Goal: Task Accomplishment & Management: Use online tool/utility

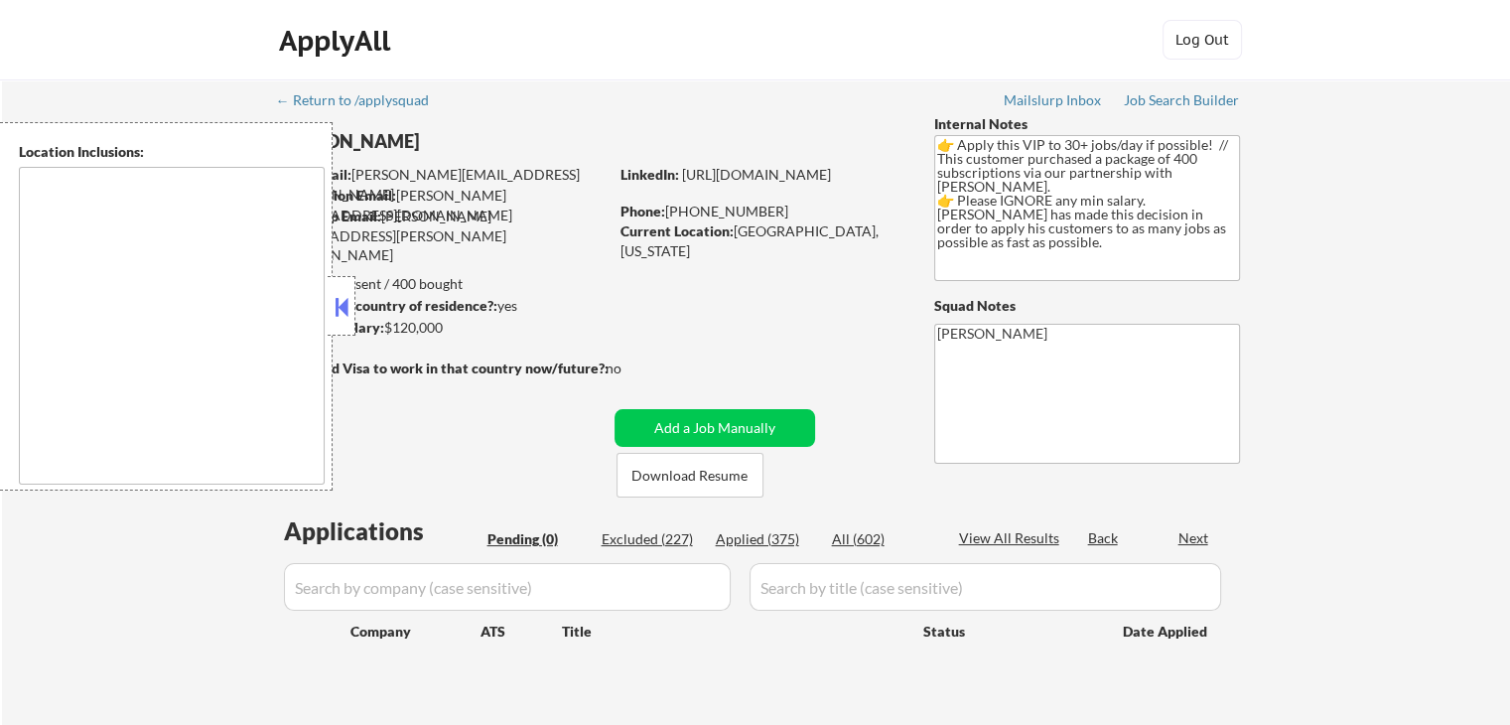
click at [336, 299] on button at bounding box center [342, 307] width 22 height 30
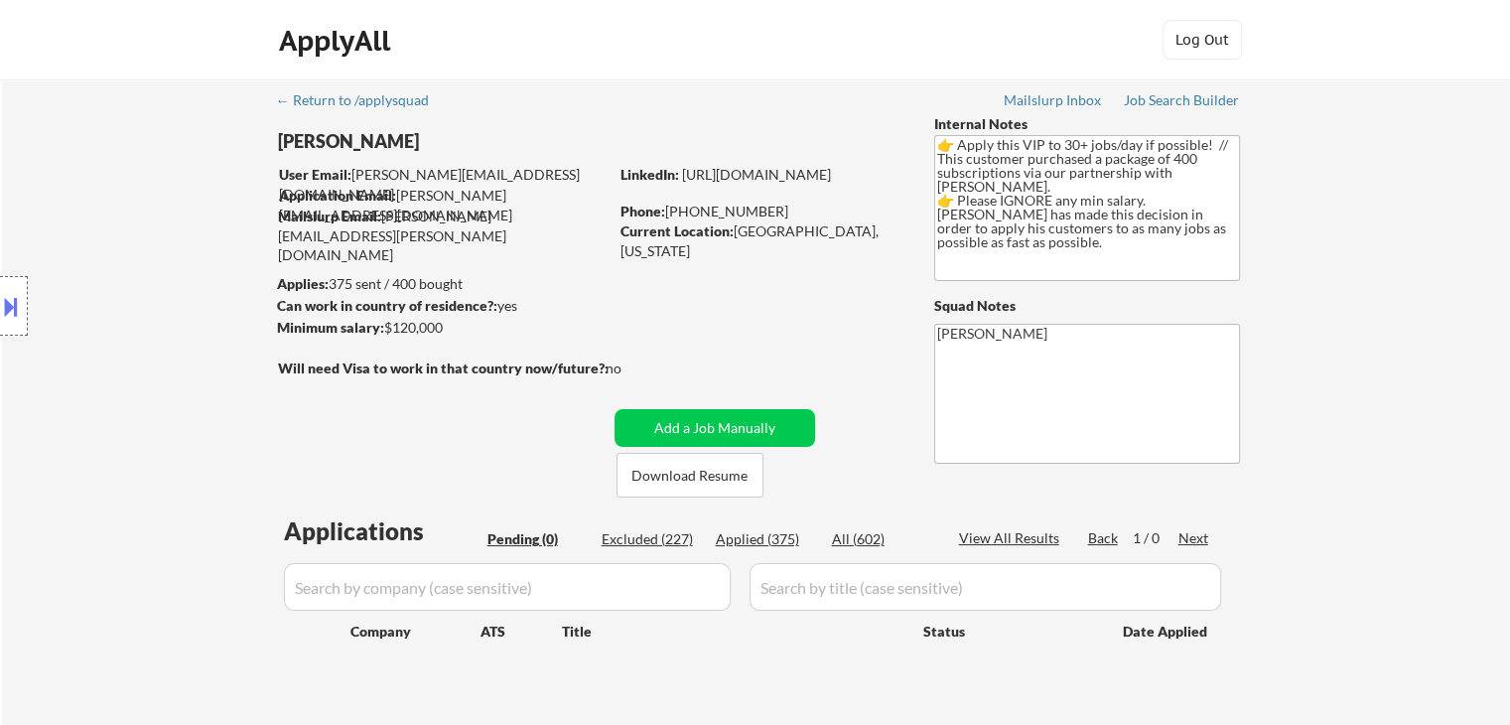
click at [1192, 114] on div "Internal Notes" at bounding box center [1087, 124] width 306 height 20
click at [1165, 96] on div "Job Search Builder" at bounding box center [1182, 100] width 116 height 14
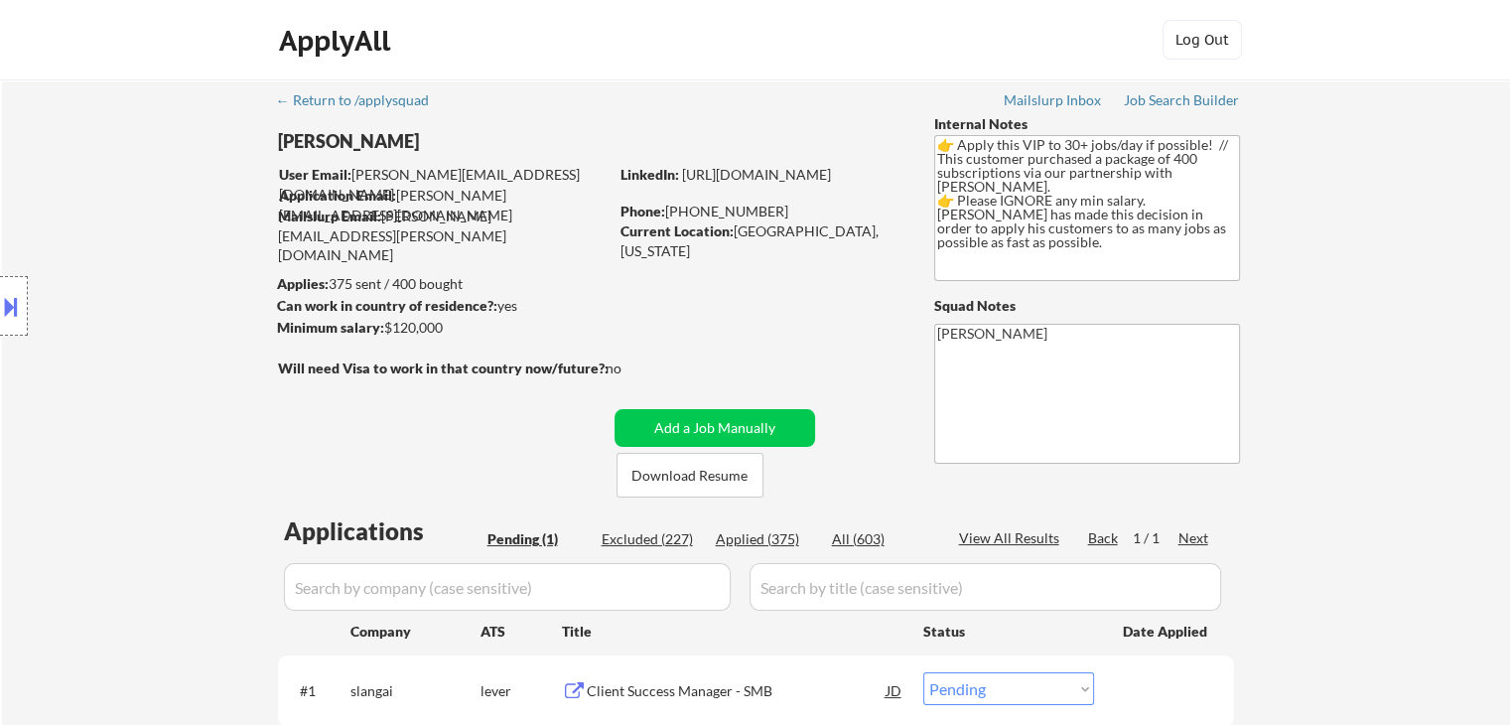
select select ""PLACEHOLDER_1427118222253""
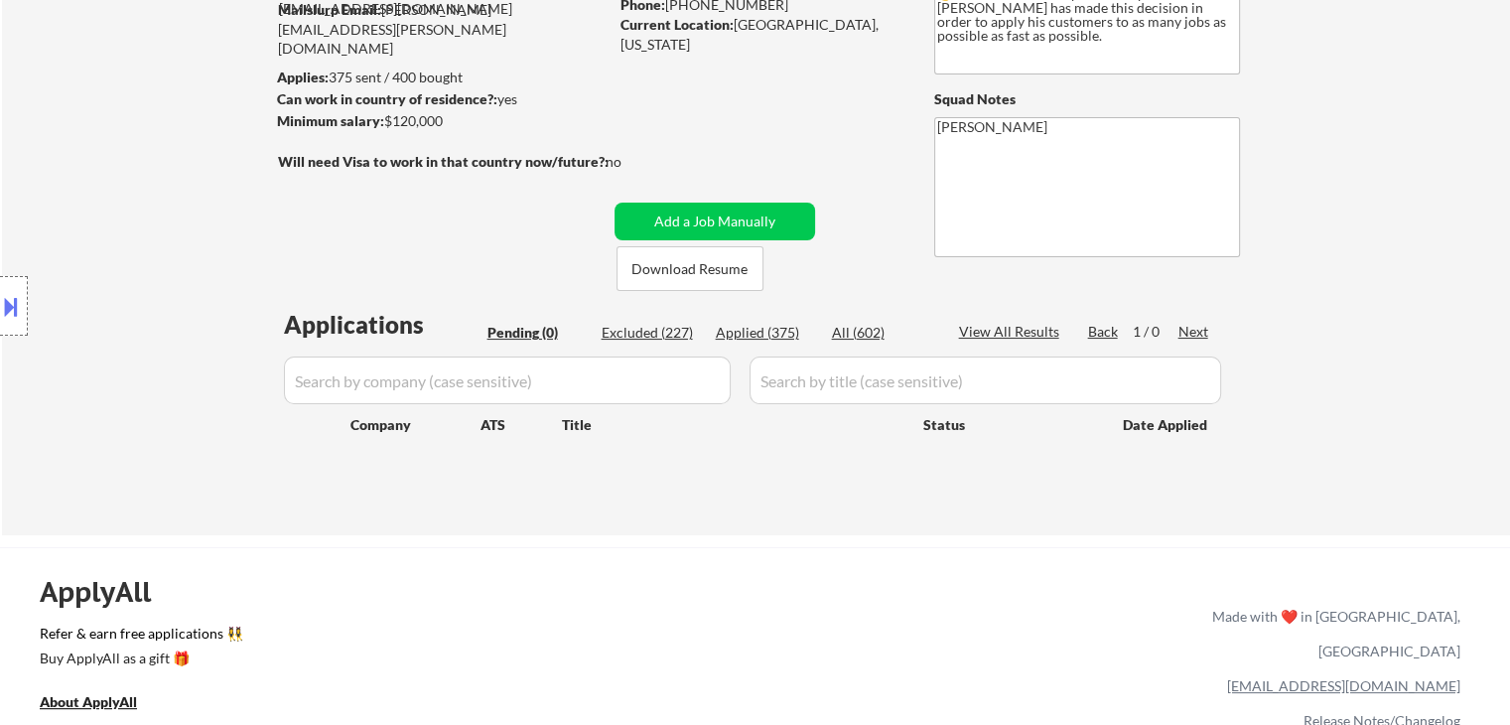
scroll to position [298, 0]
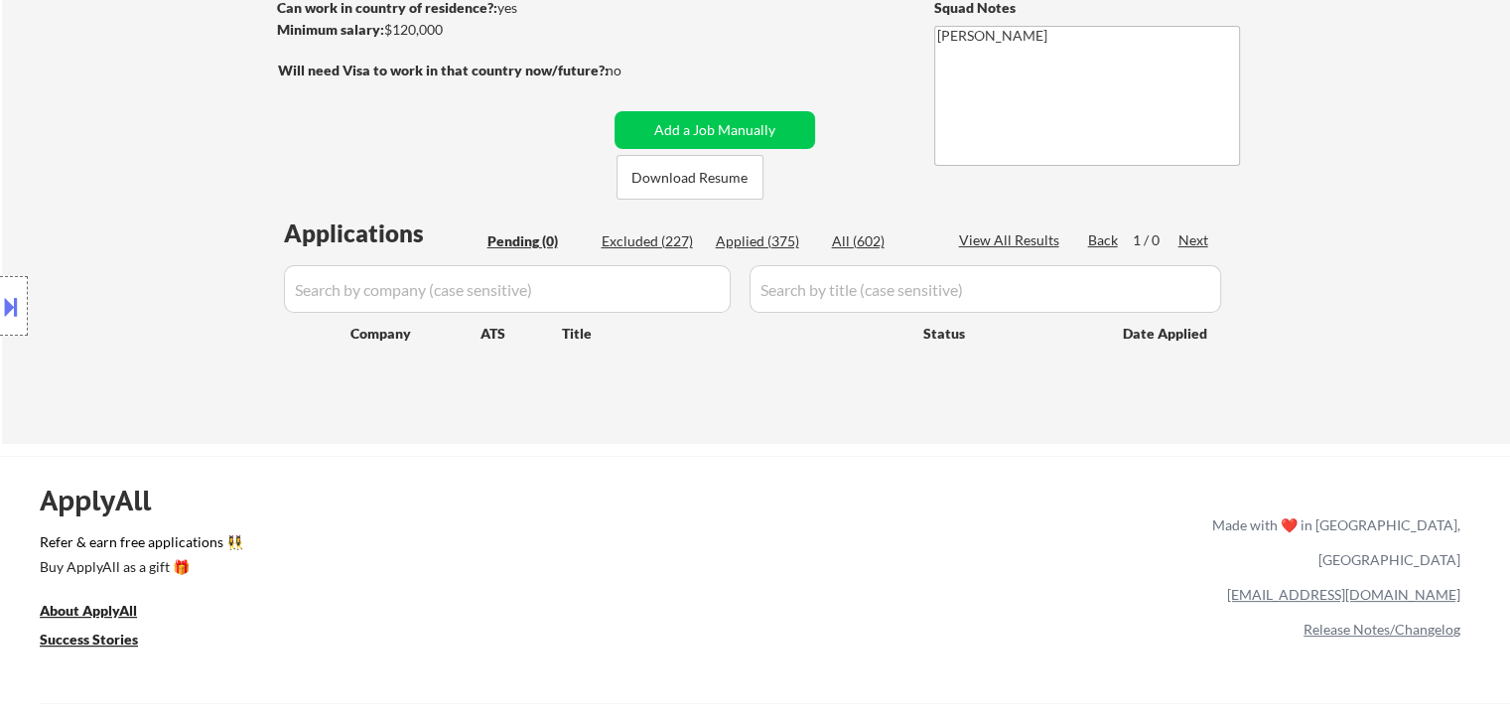
click at [667, 372] on div "Applications Pending (0) Excluded (227) Applied (375) All (602) View All Result…" at bounding box center [756, 311] width 956 height 190
click at [756, 238] on div "Applied (375)" at bounding box center [765, 241] width 99 height 20
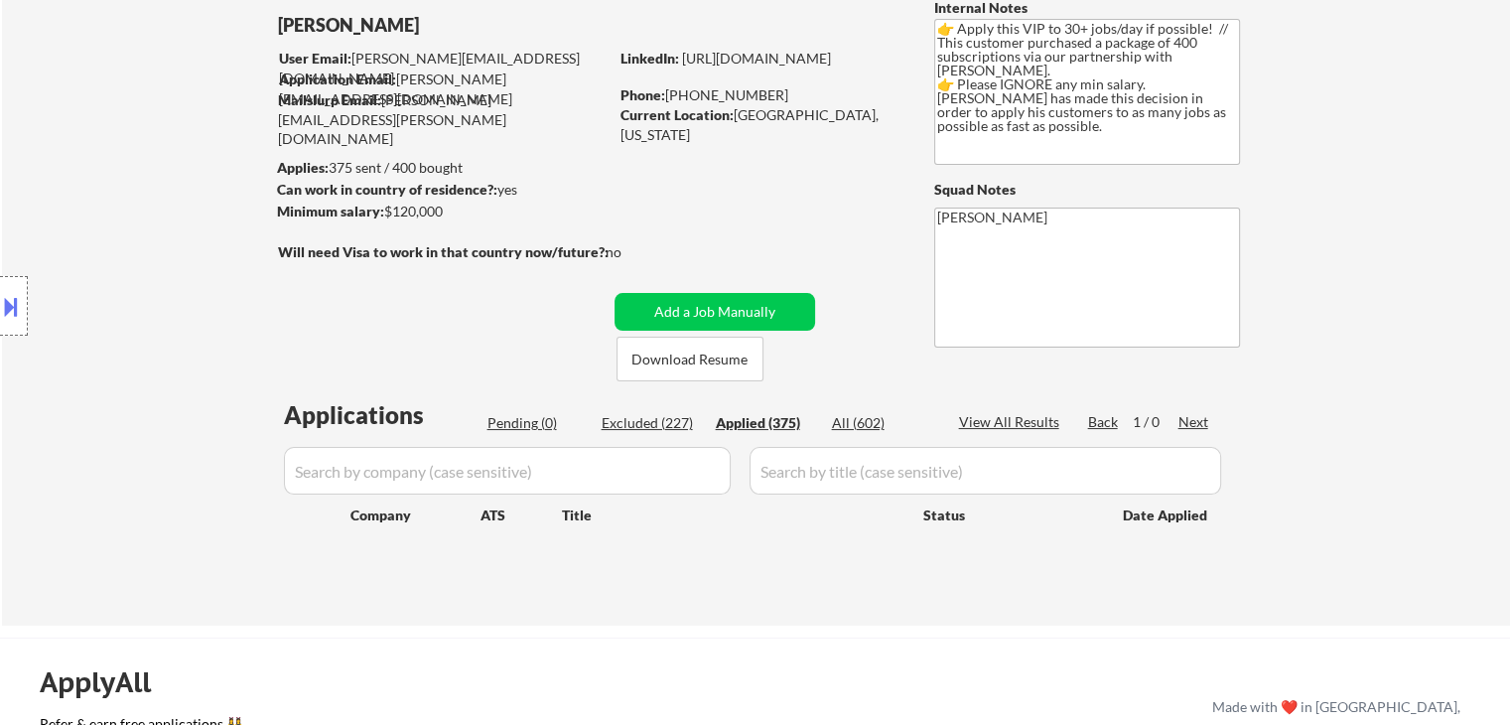
scroll to position [0, 0]
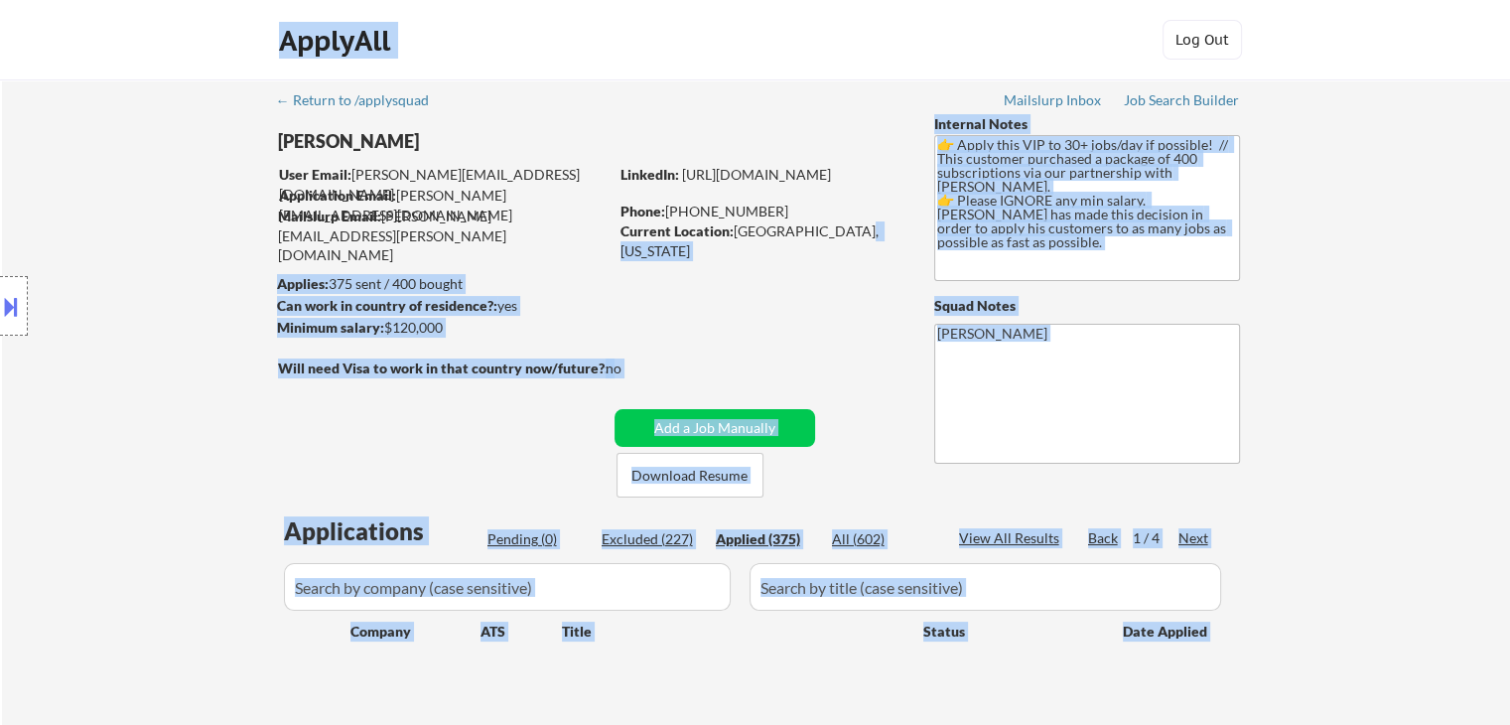
drag, startPoint x: 689, startPoint y: 221, endPoint x: 538, endPoint y: 219, distance: 150.9
click at [222, 190] on body "← Return to /applysquad Mailslurp Inbox Job Search Builder [PERSON_NAME] User E…" at bounding box center [755, 362] width 1510 height 725
click at [222, 190] on div "Location Inclusions:" at bounding box center [177, 306] width 355 height 368
click at [287, 182] on div "Location Inclusions:" at bounding box center [177, 306] width 355 height 368
click at [278, 177] on div "Location Inclusions:" at bounding box center [177, 306] width 355 height 368
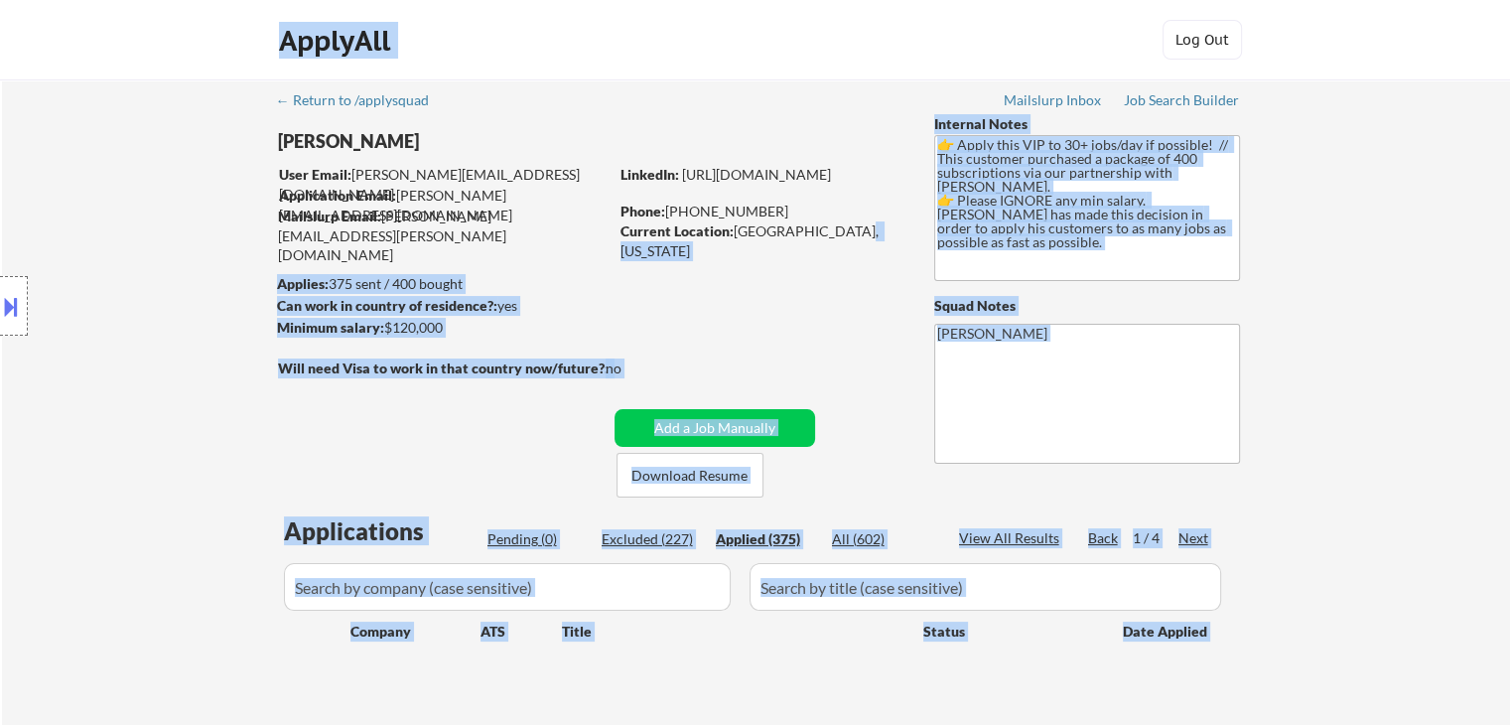
select select ""applied""
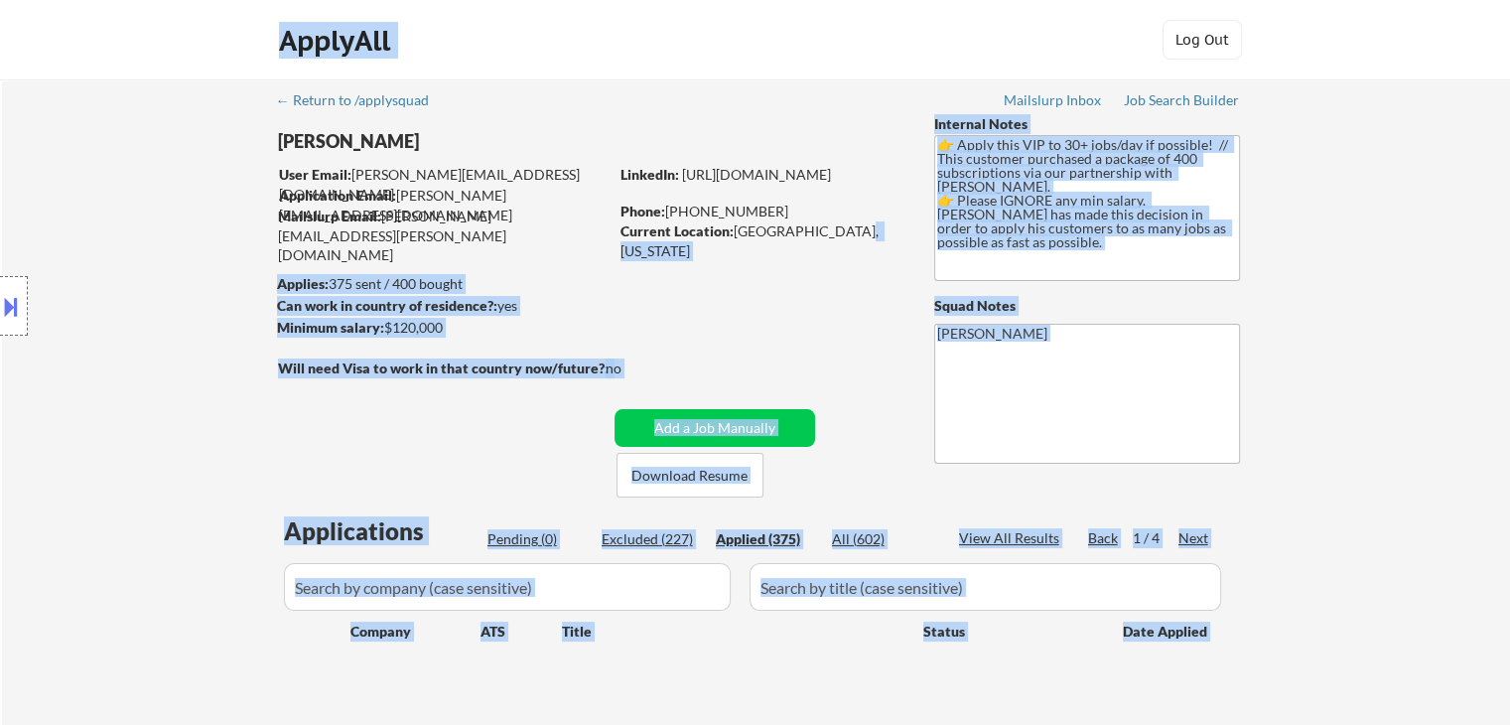
select select ""applied""
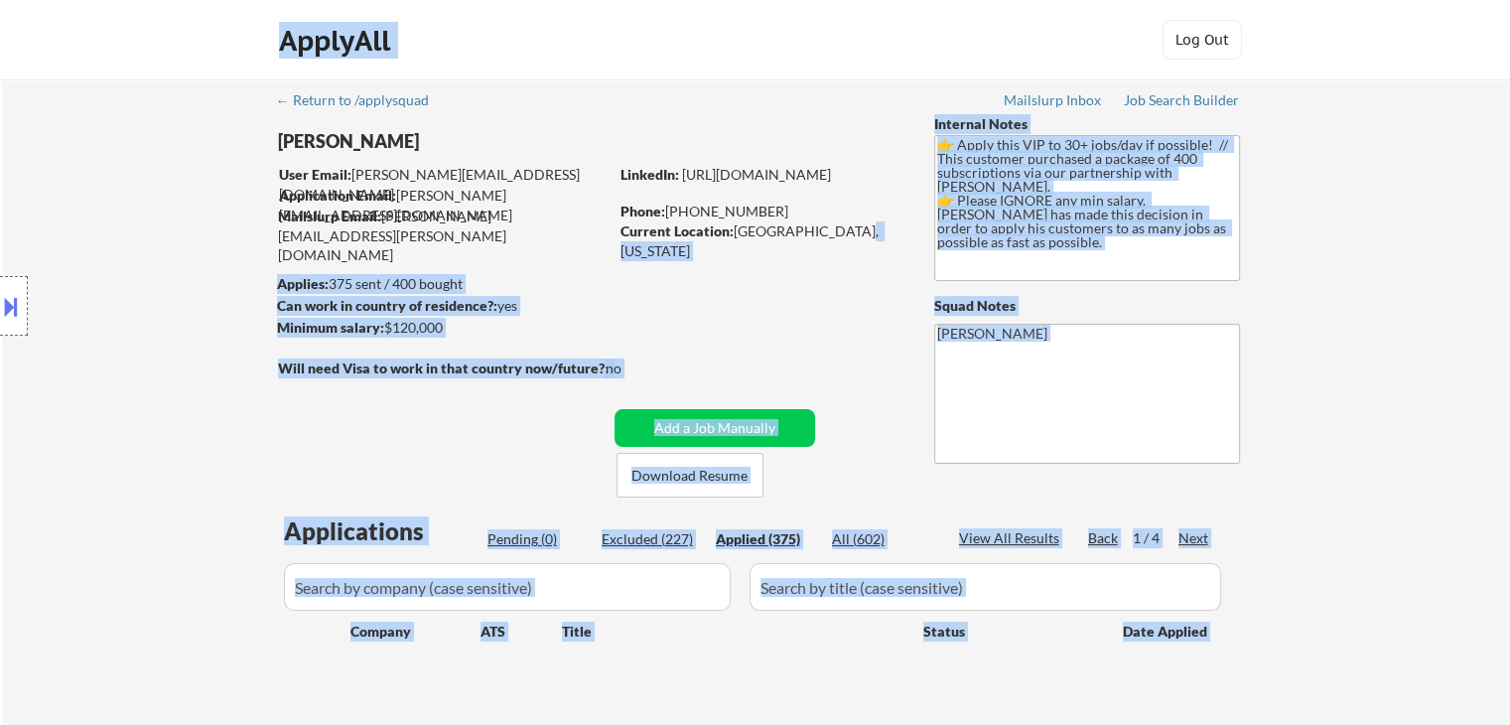
select select ""applied""
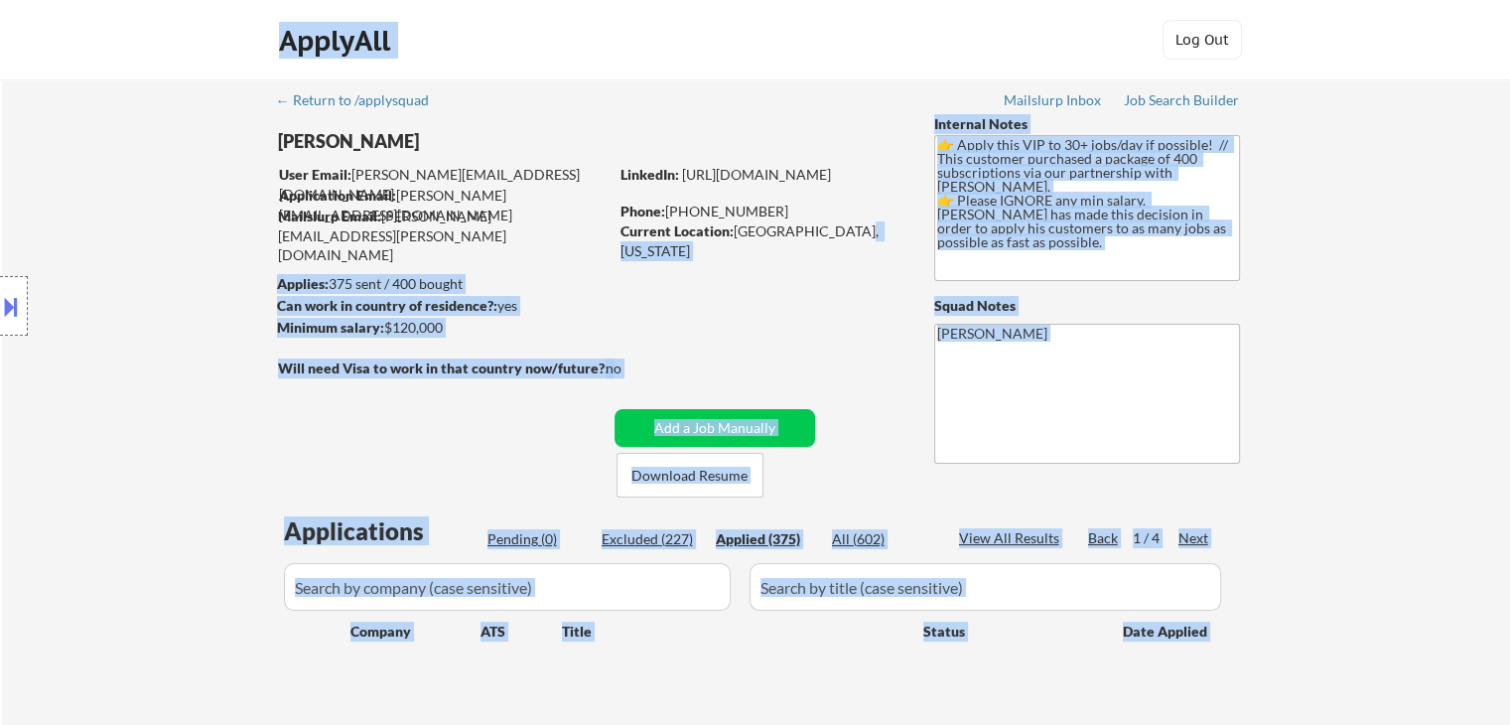
select select ""applied""
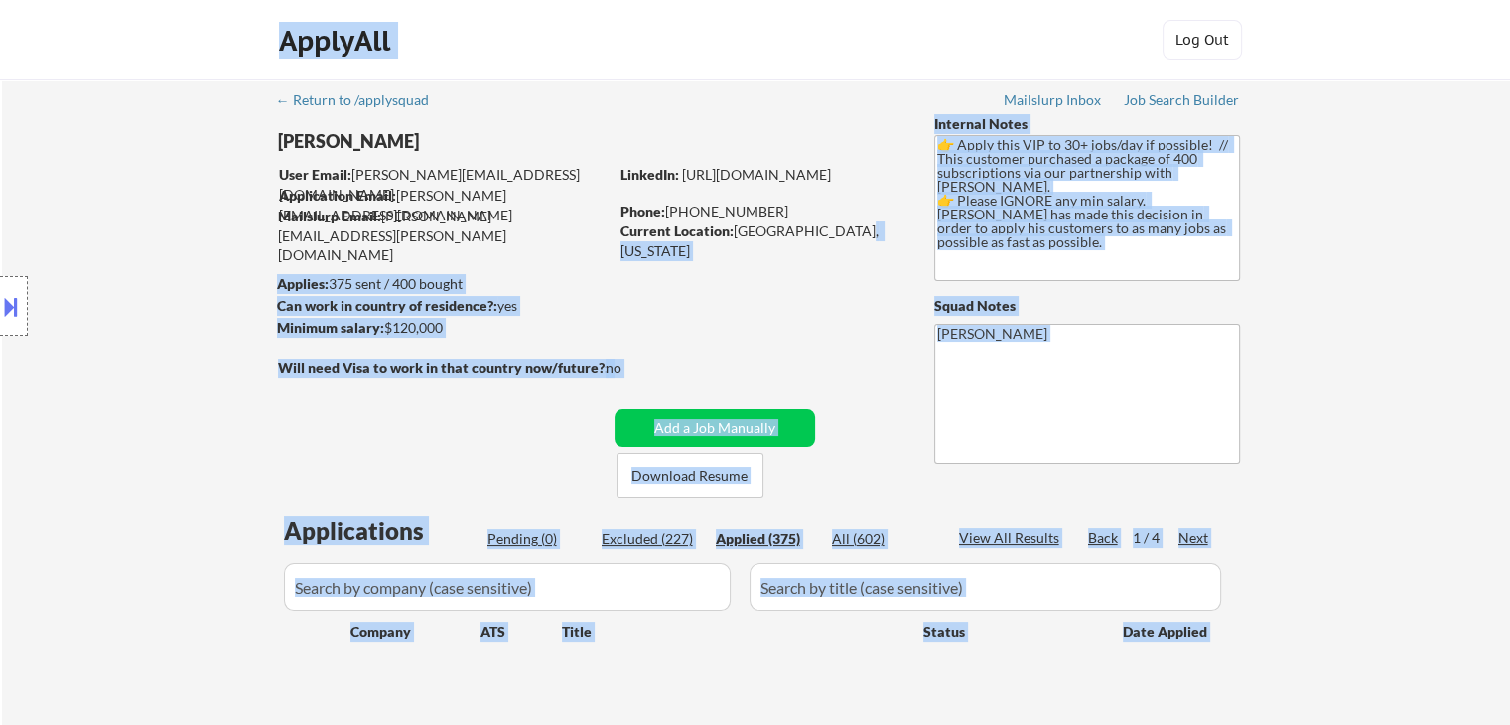
select select ""applied""
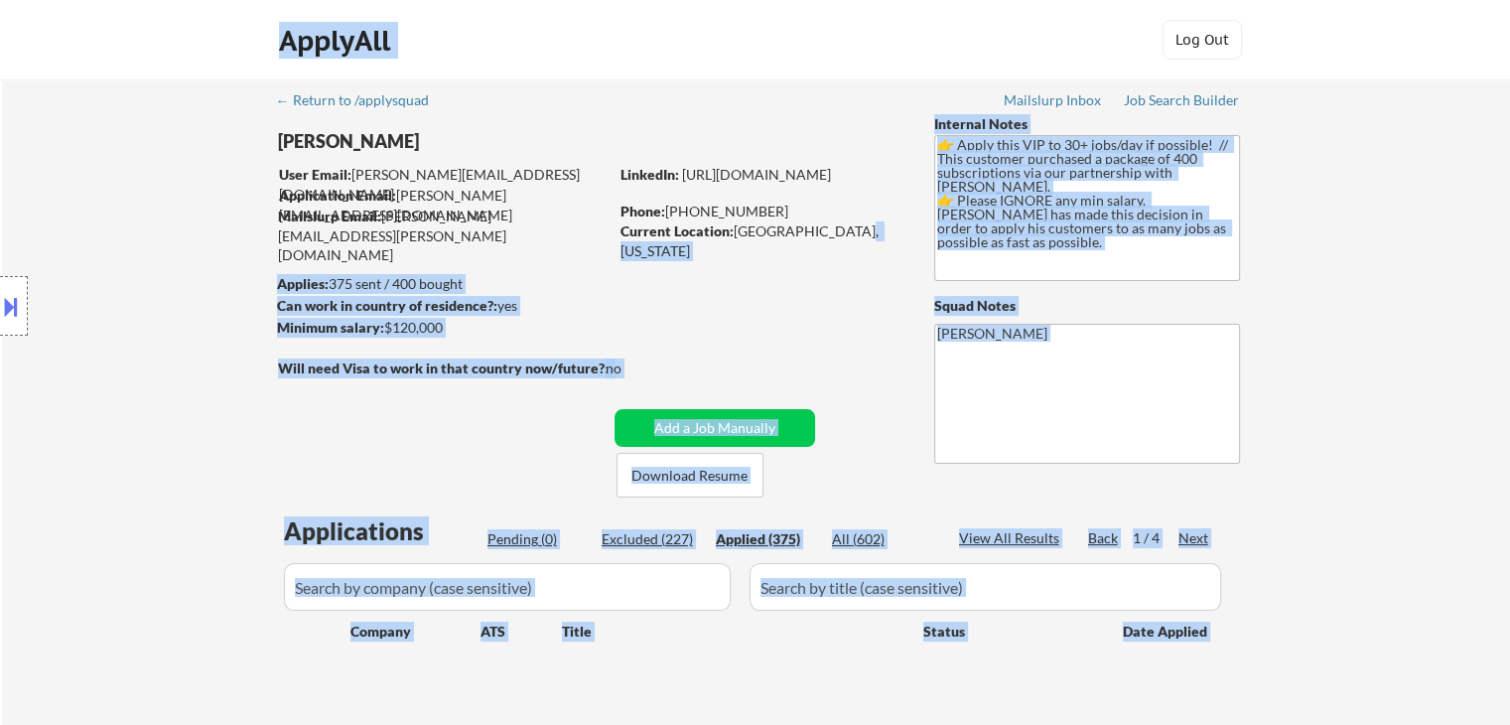
select select ""applied""
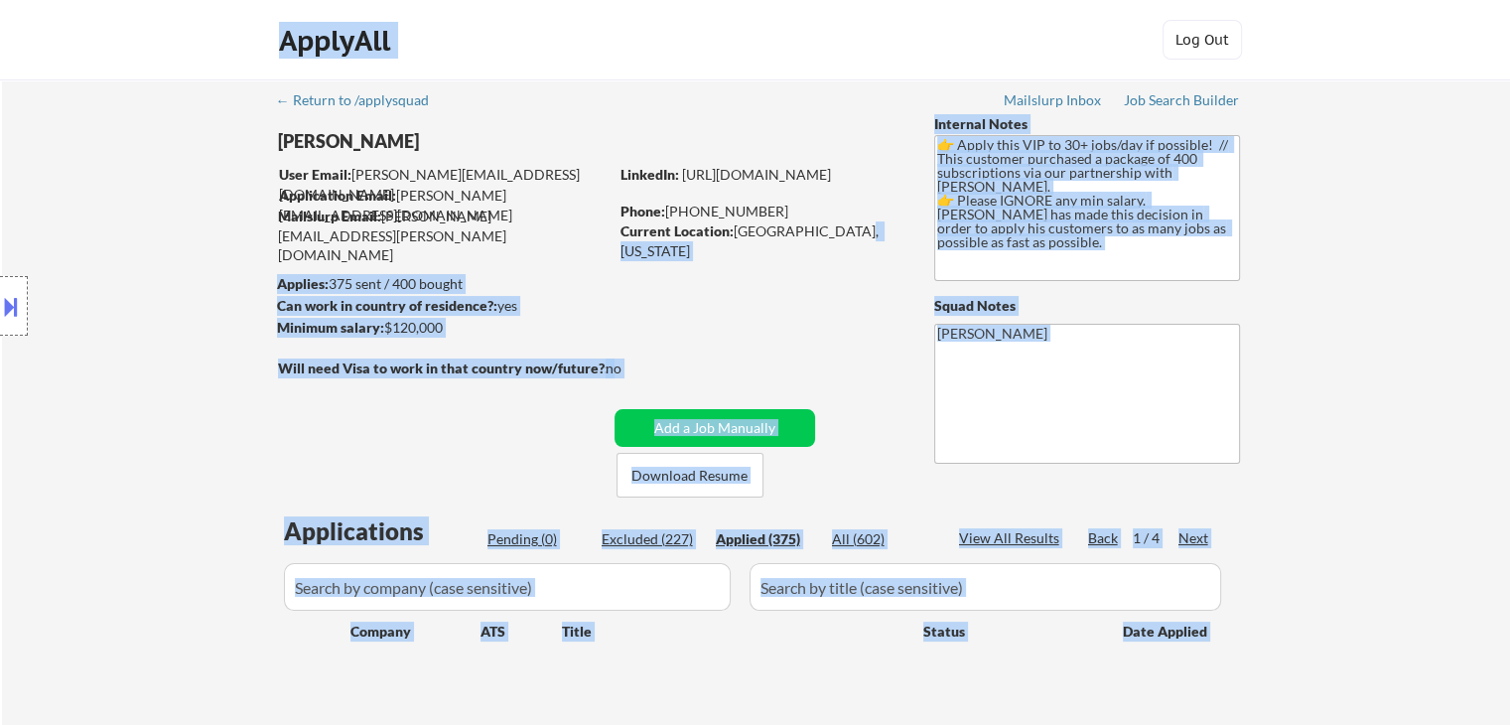
select select ""applied""
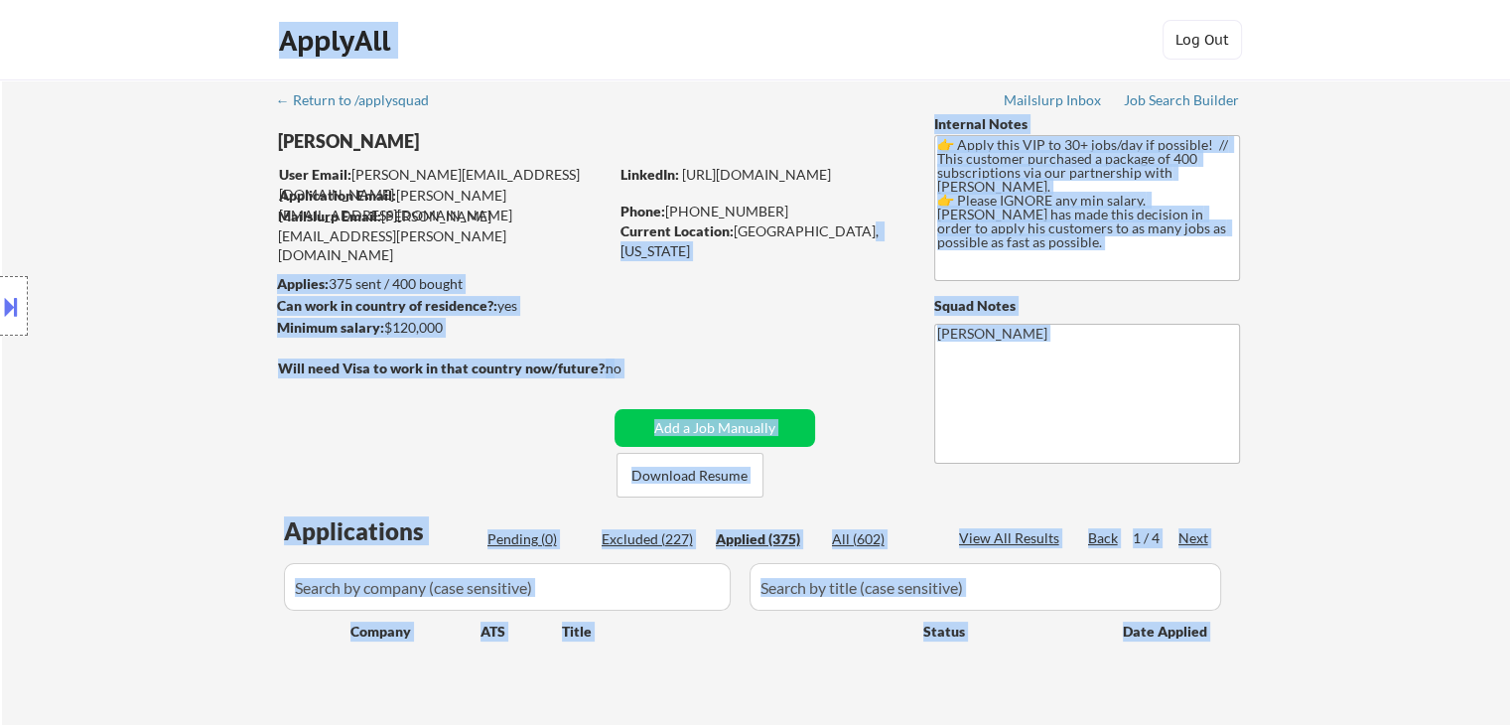
select select ""applied""
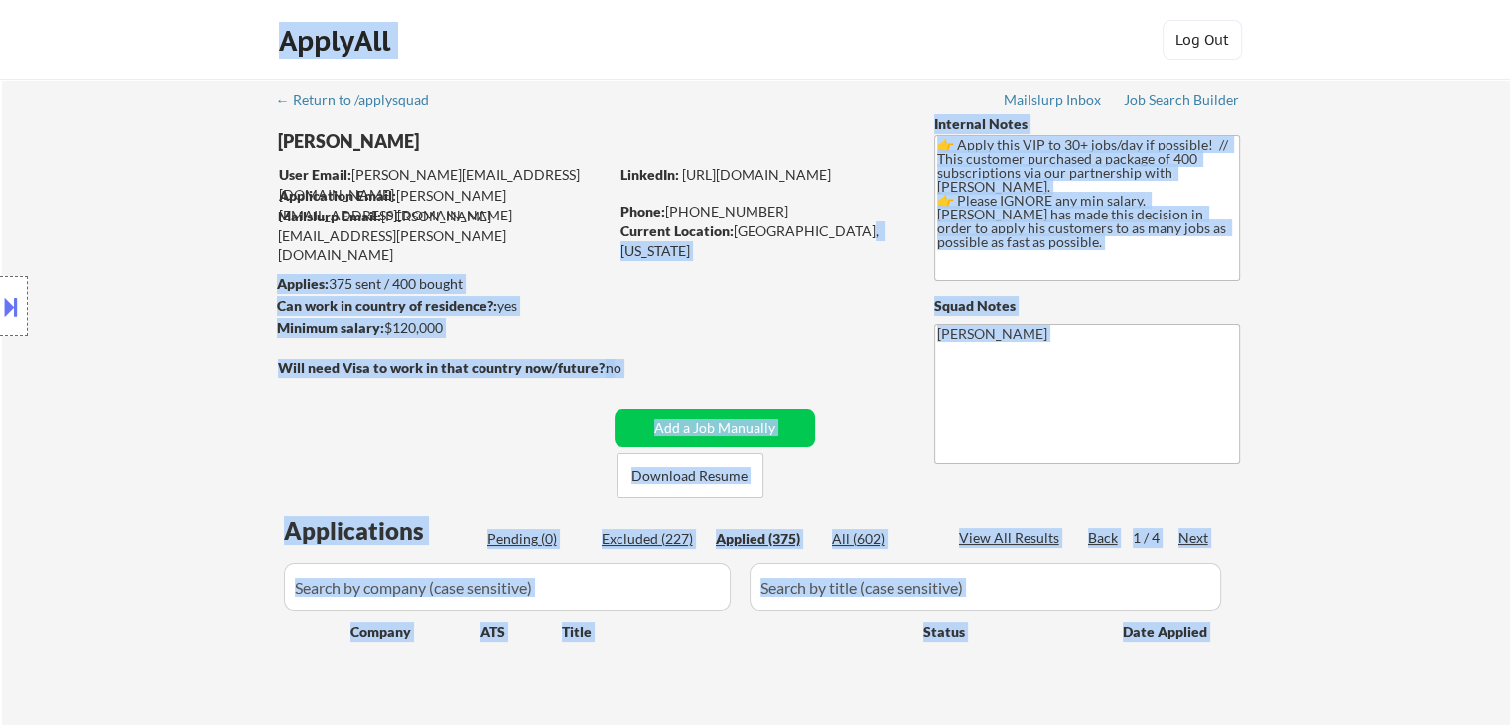
select select ""applied""
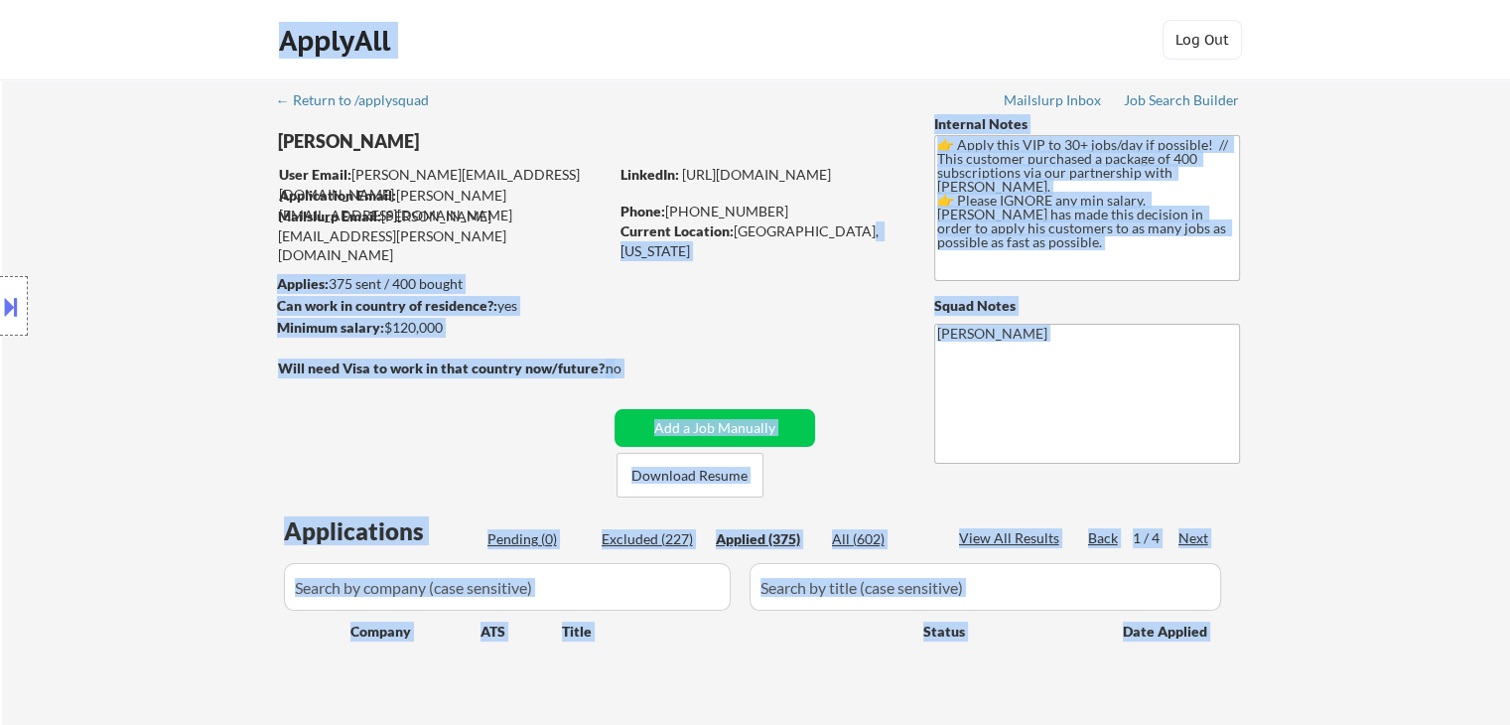
select select ""applied""
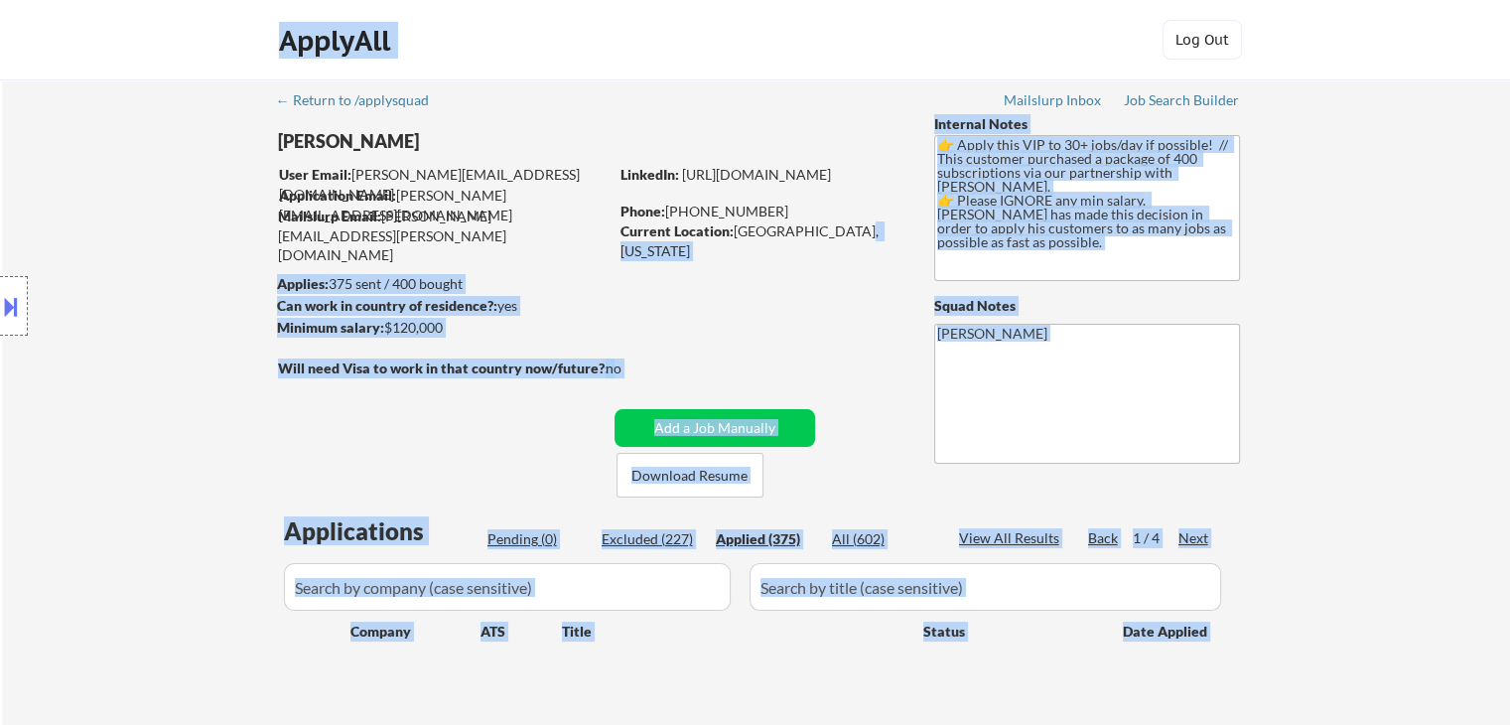
select select ""applied""
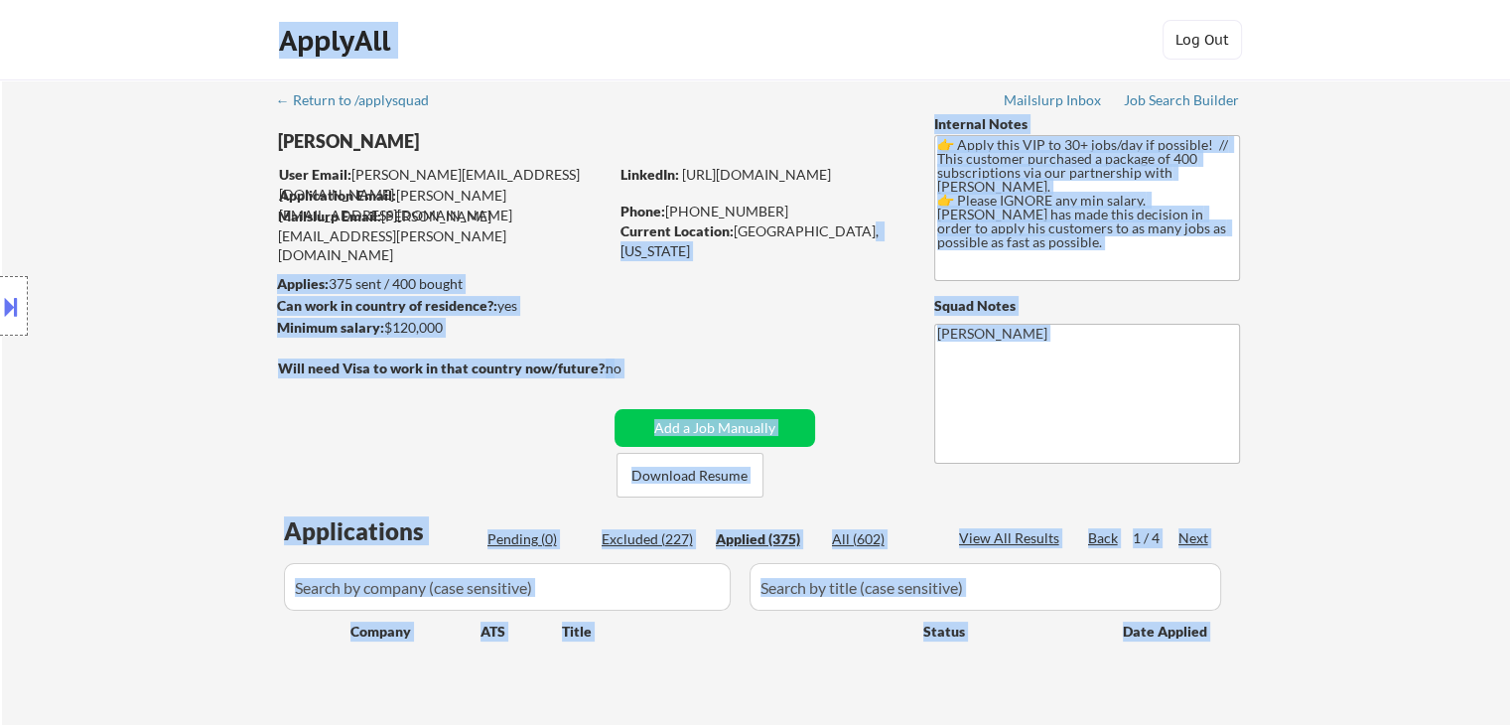
select select ""applied""
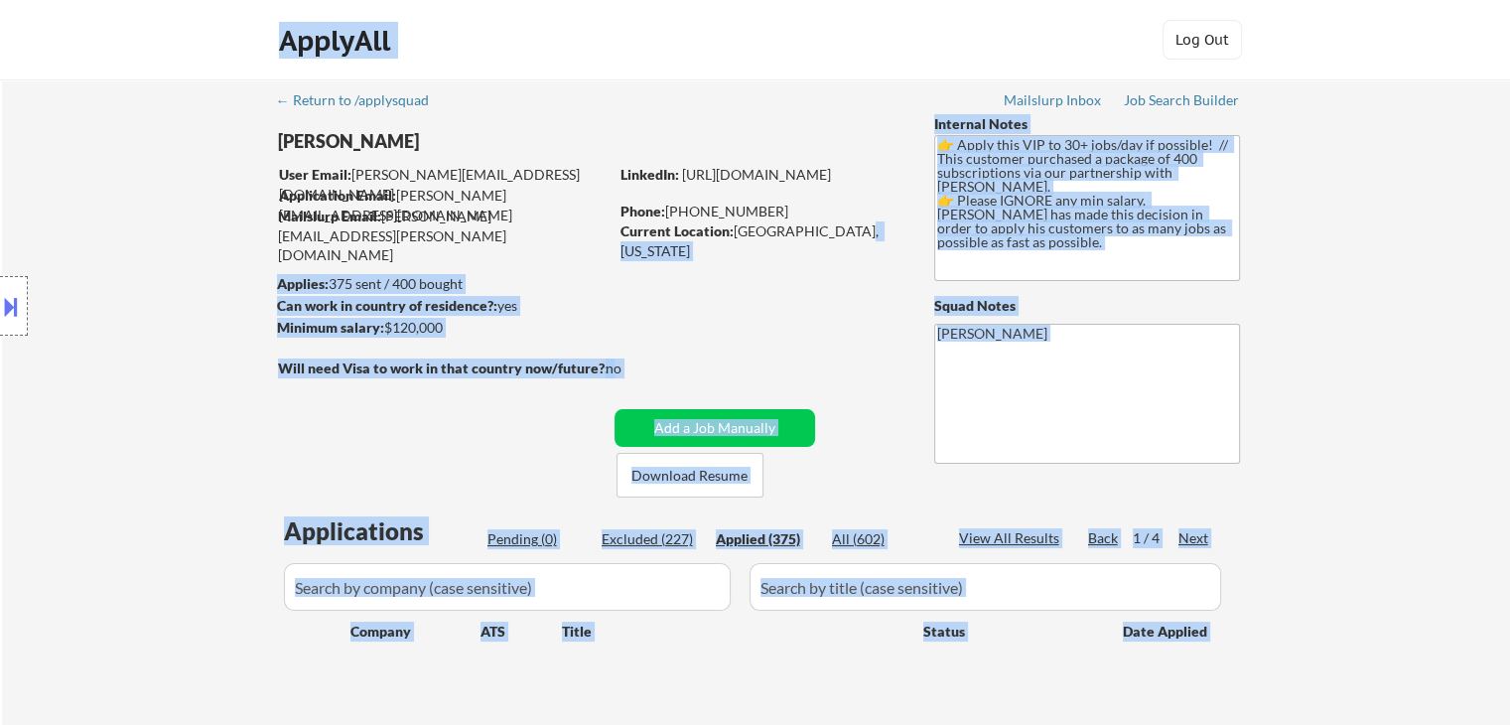
select select ""applied""
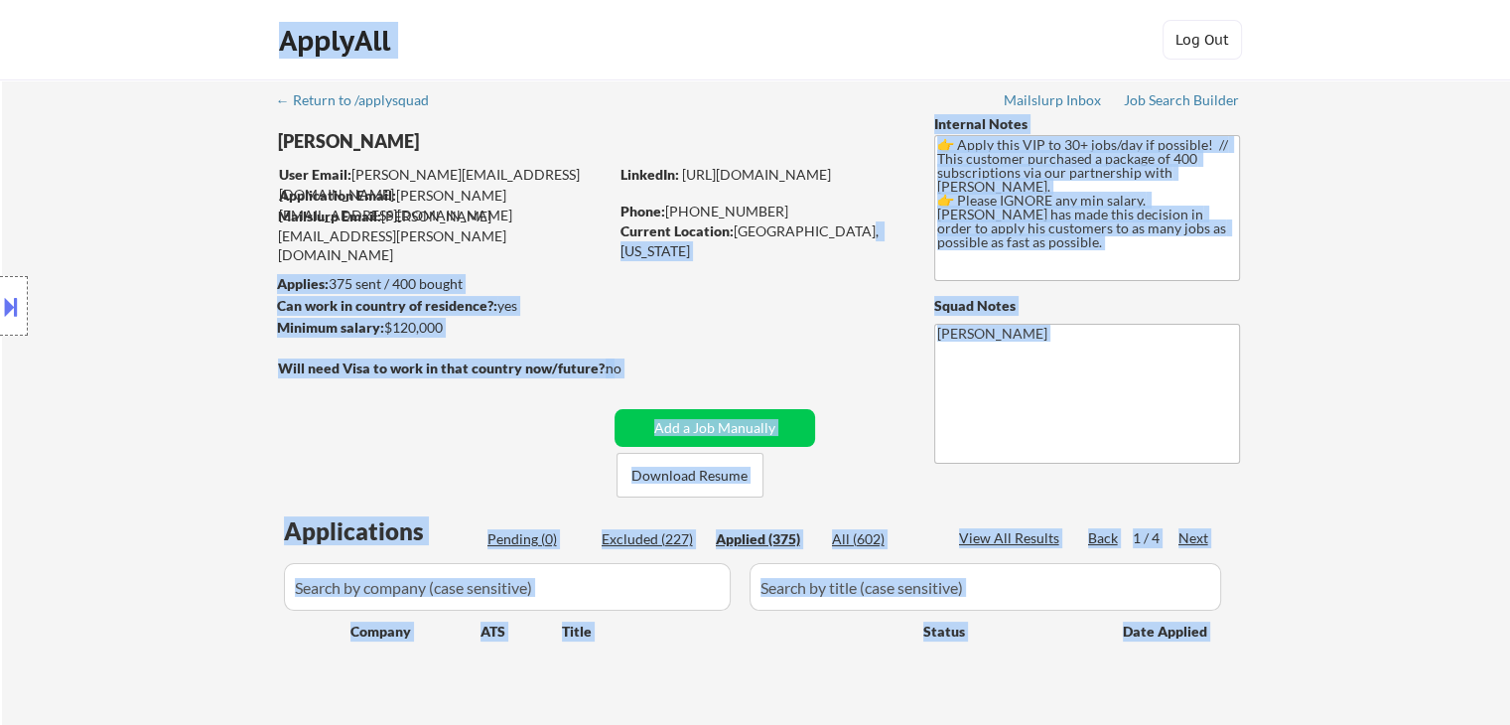
select select ""applied""
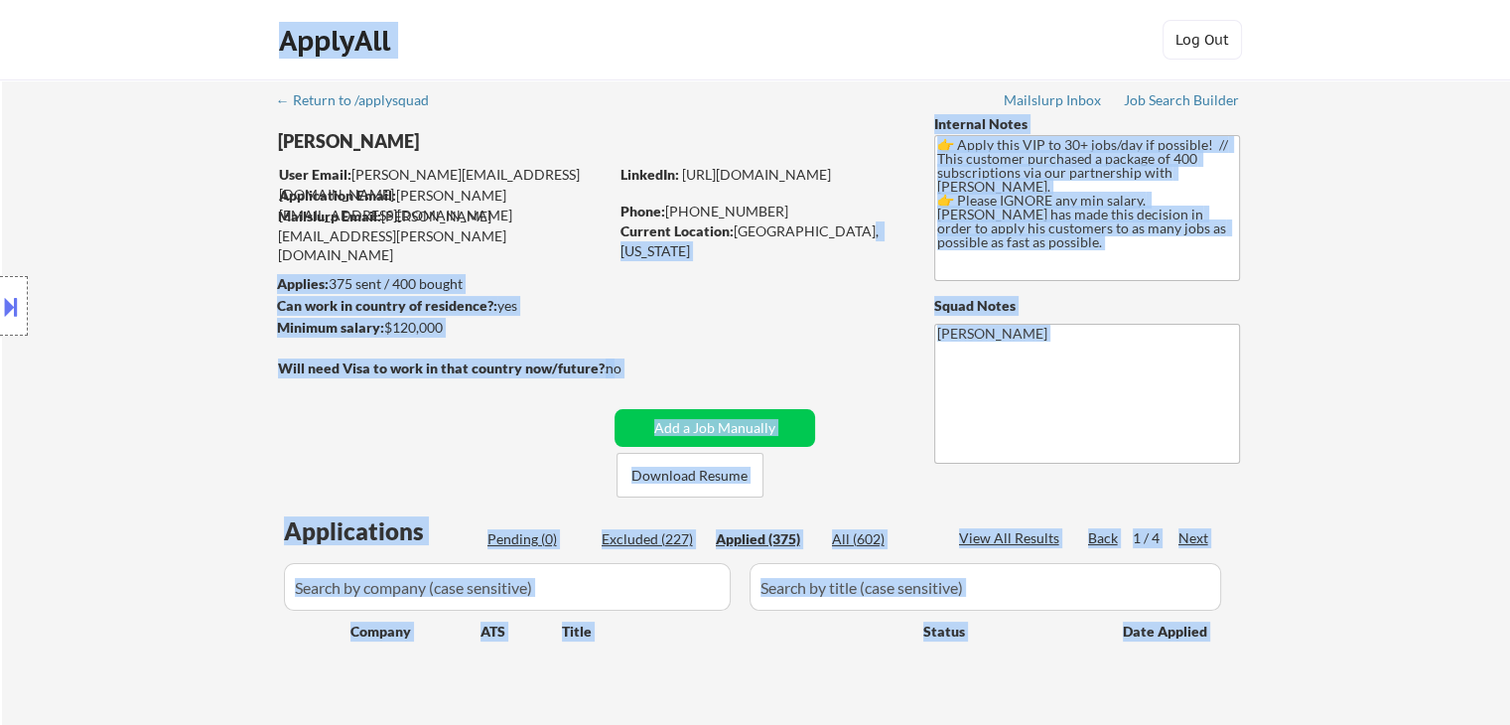
select select ""applied""
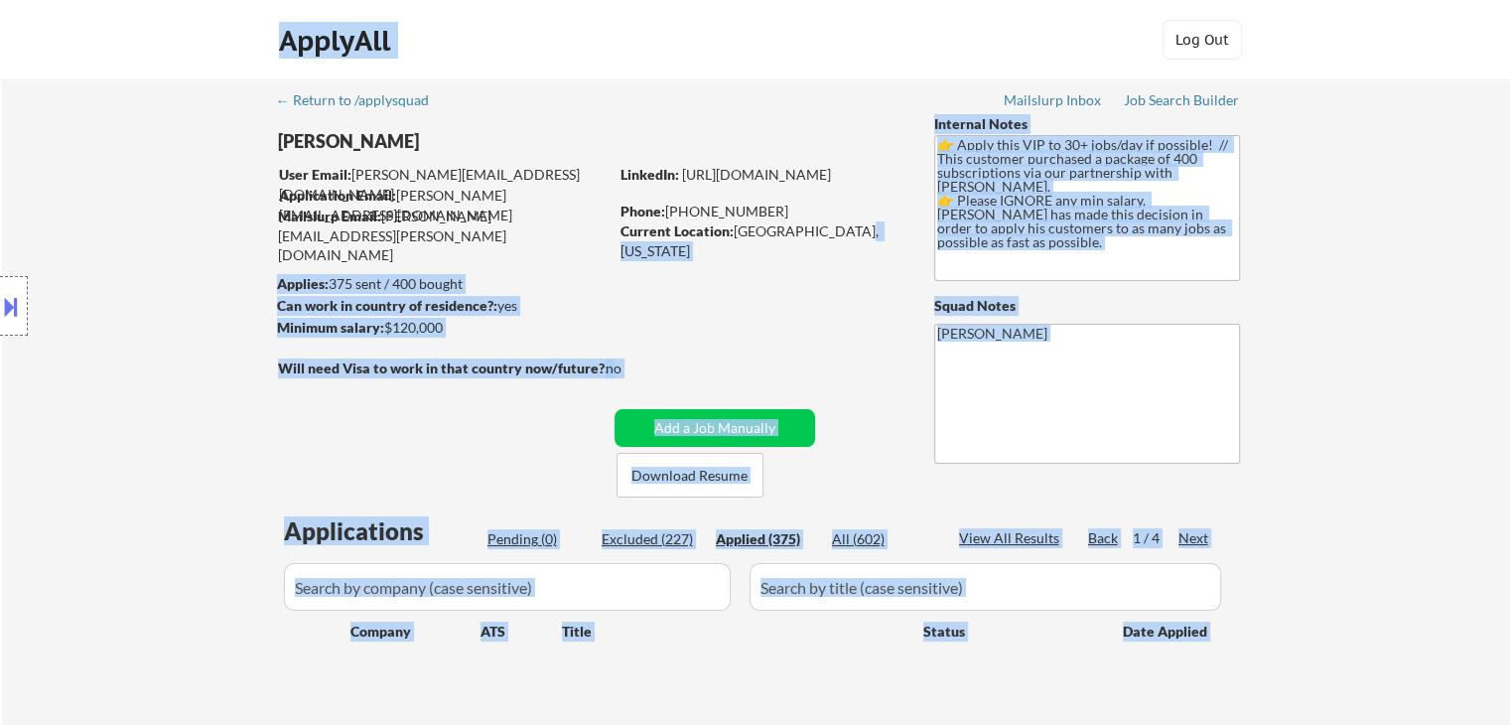
select select ""applied""
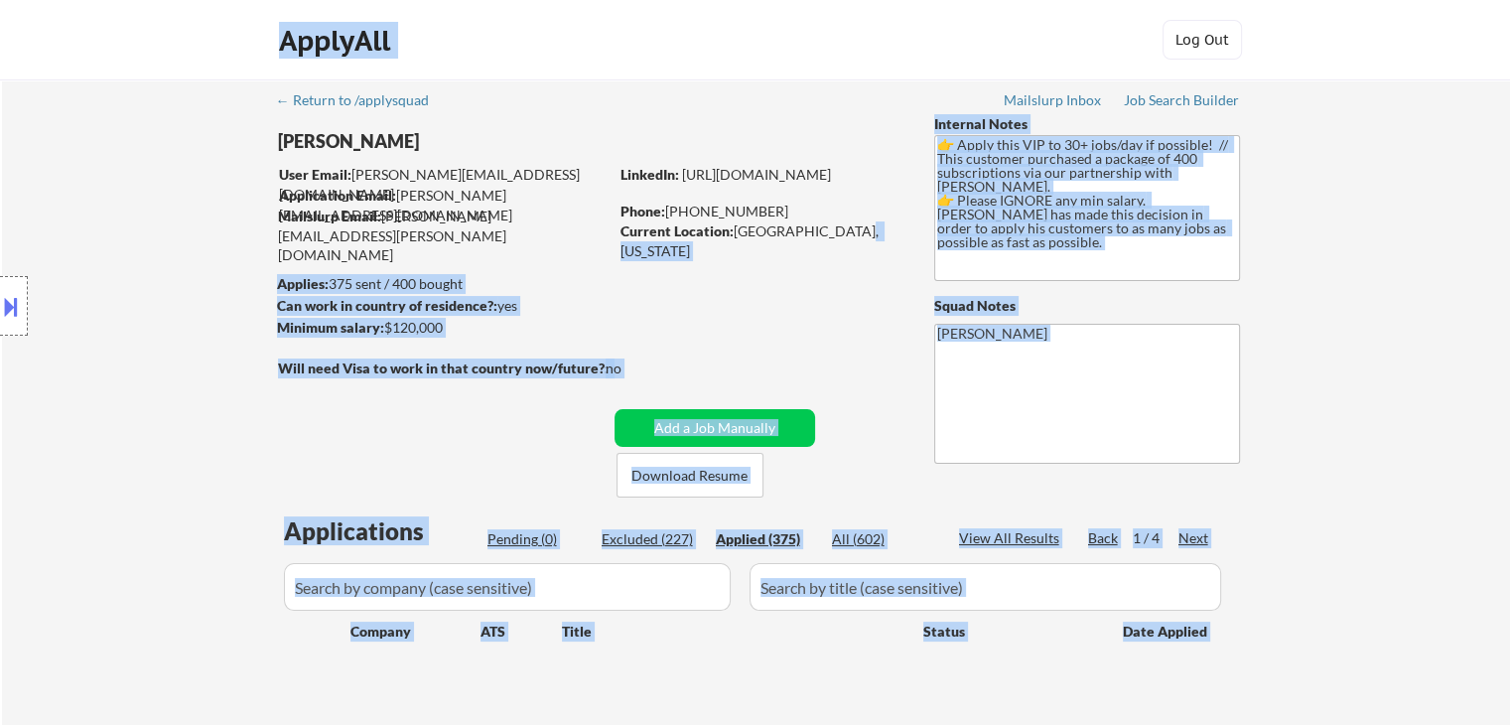
select select ""applied""
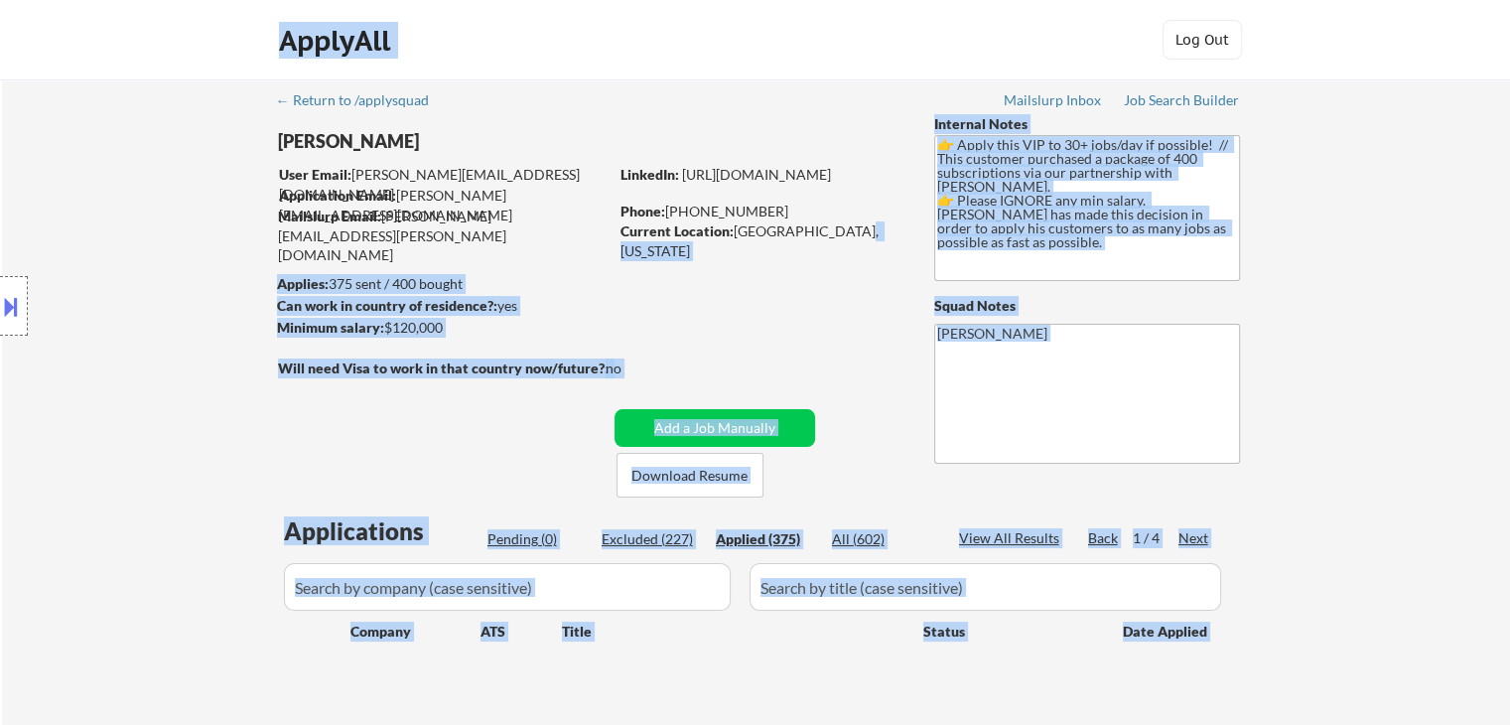
select select ""applied""
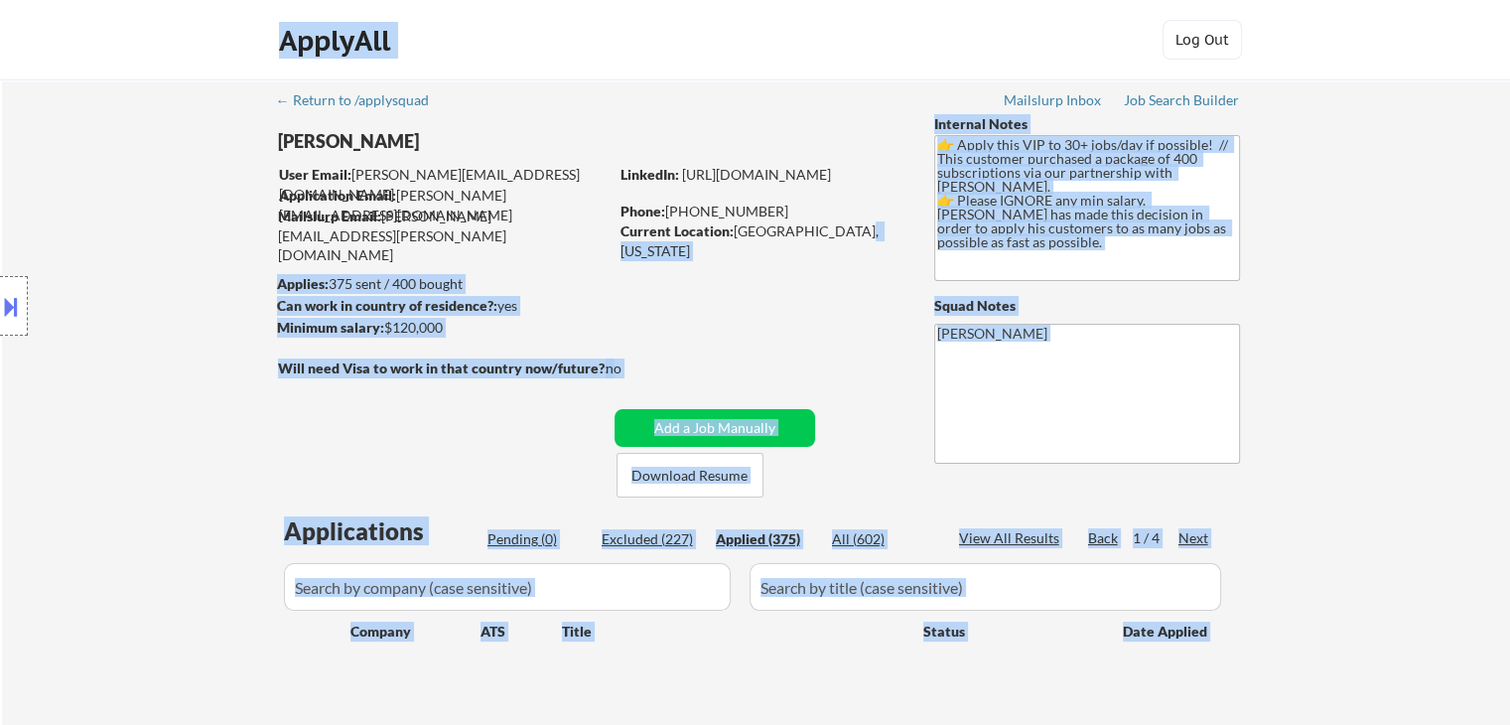
select select ""applied""
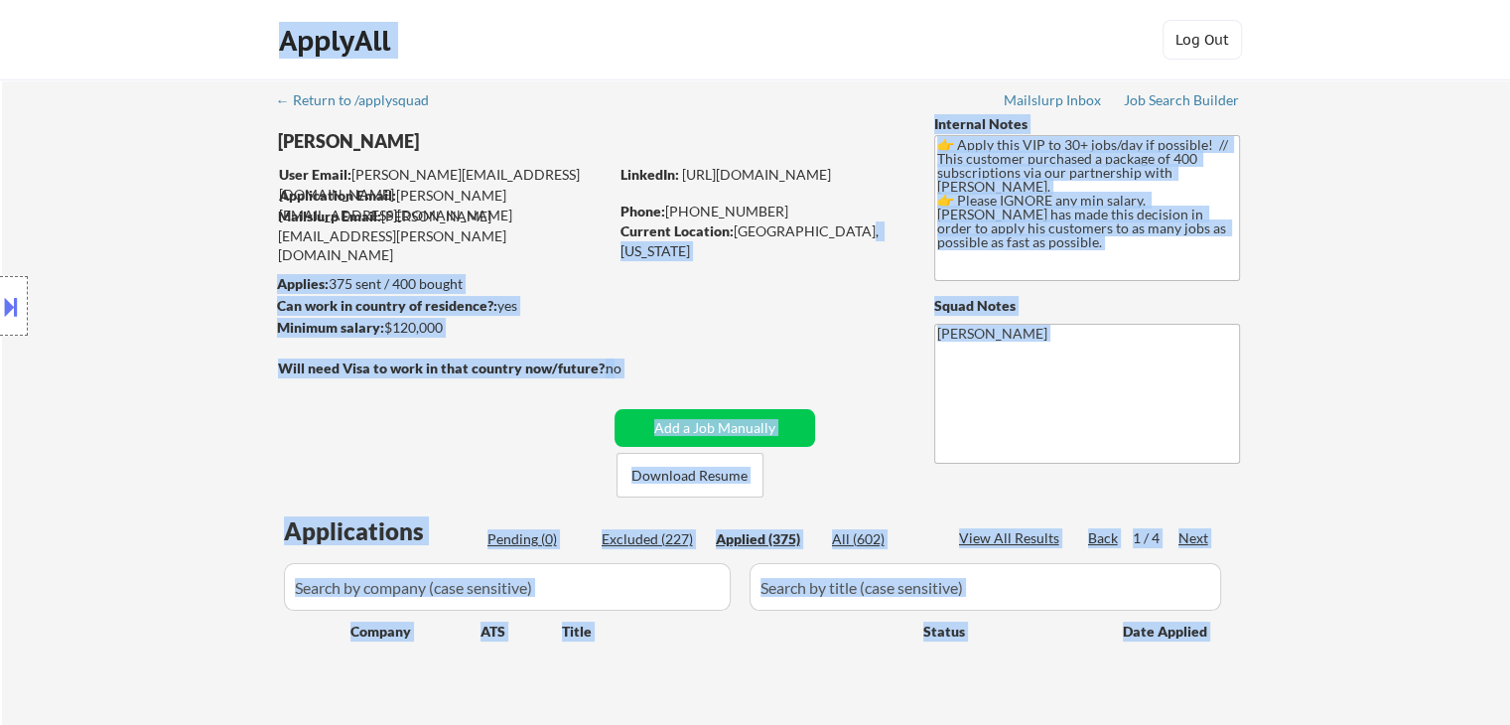
select select ""applied""
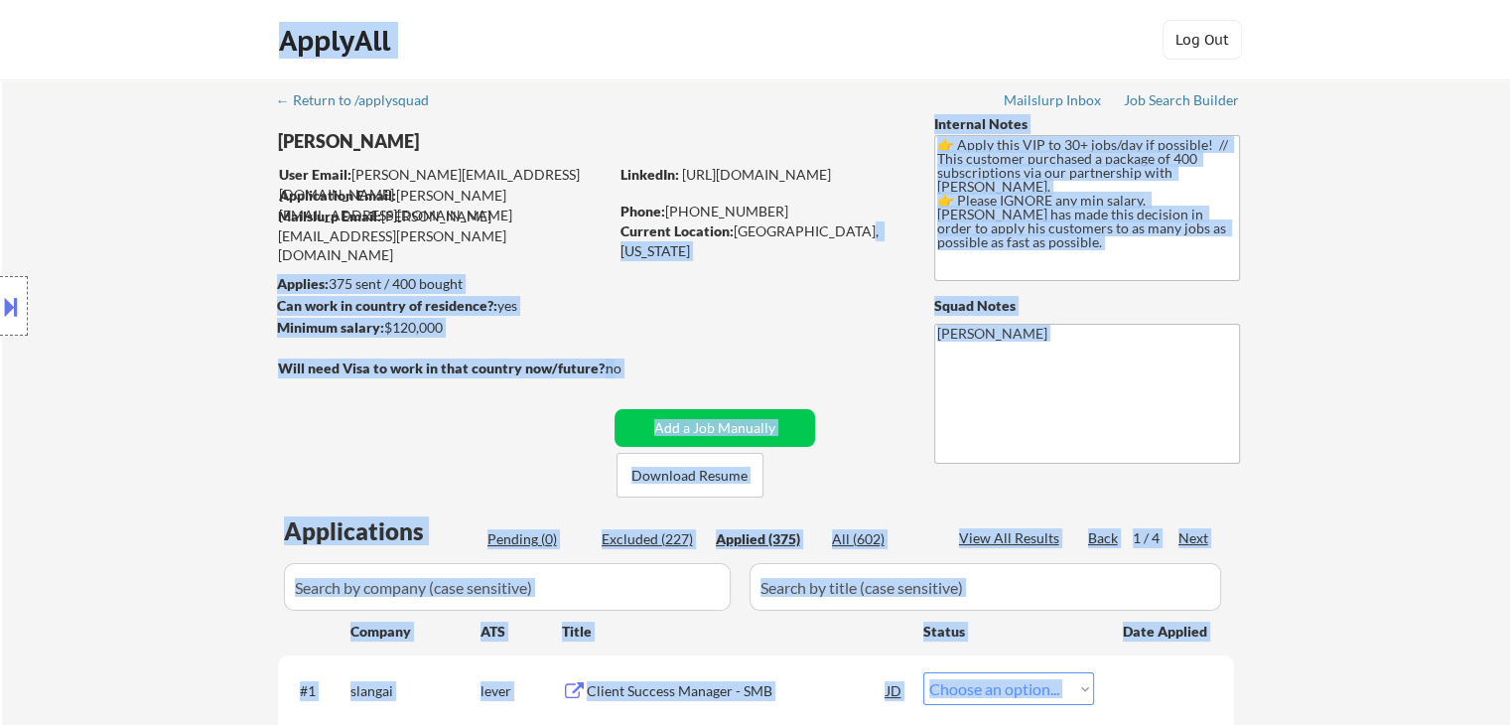
select select ""applied""
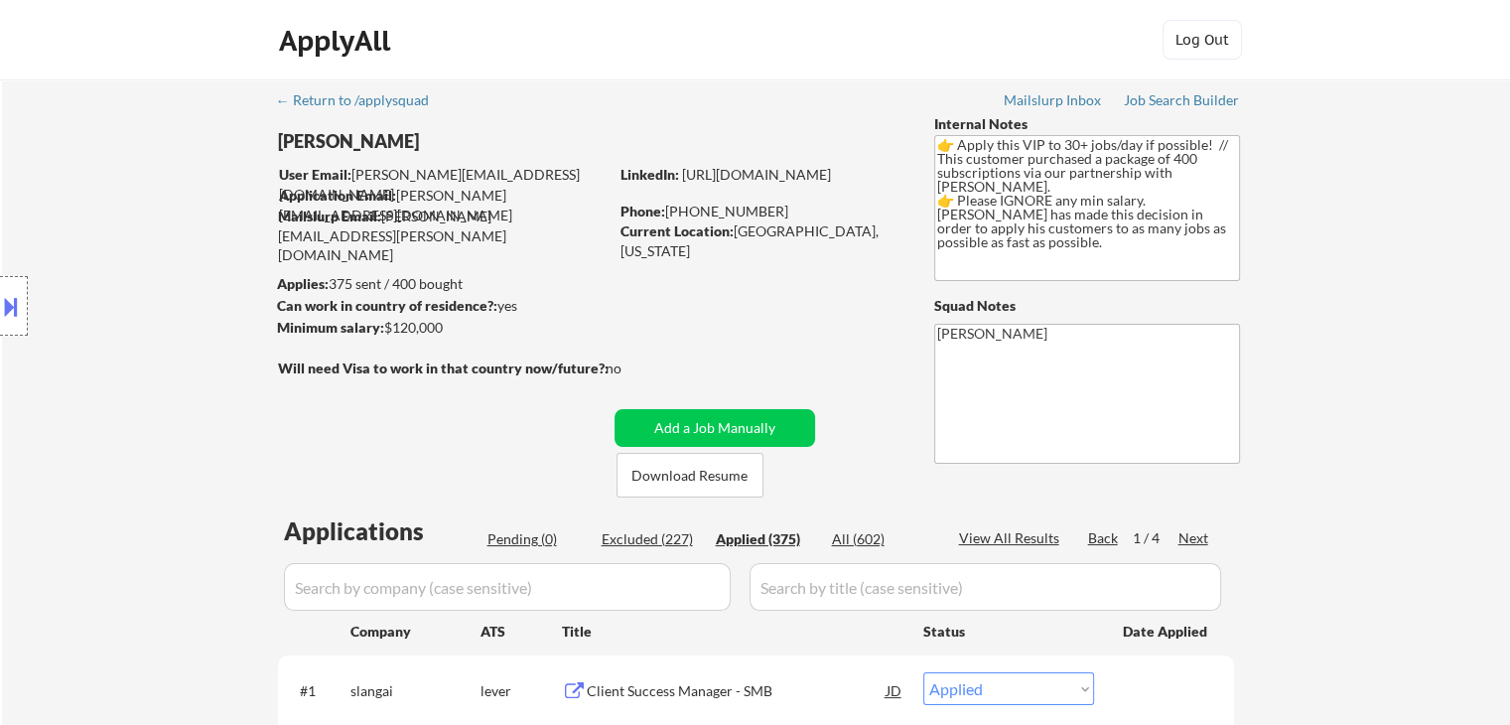
drag, startPoint x: 815, startPoint y: 237, endPoint x: 732, endPoint y: 242, distance: 83.5
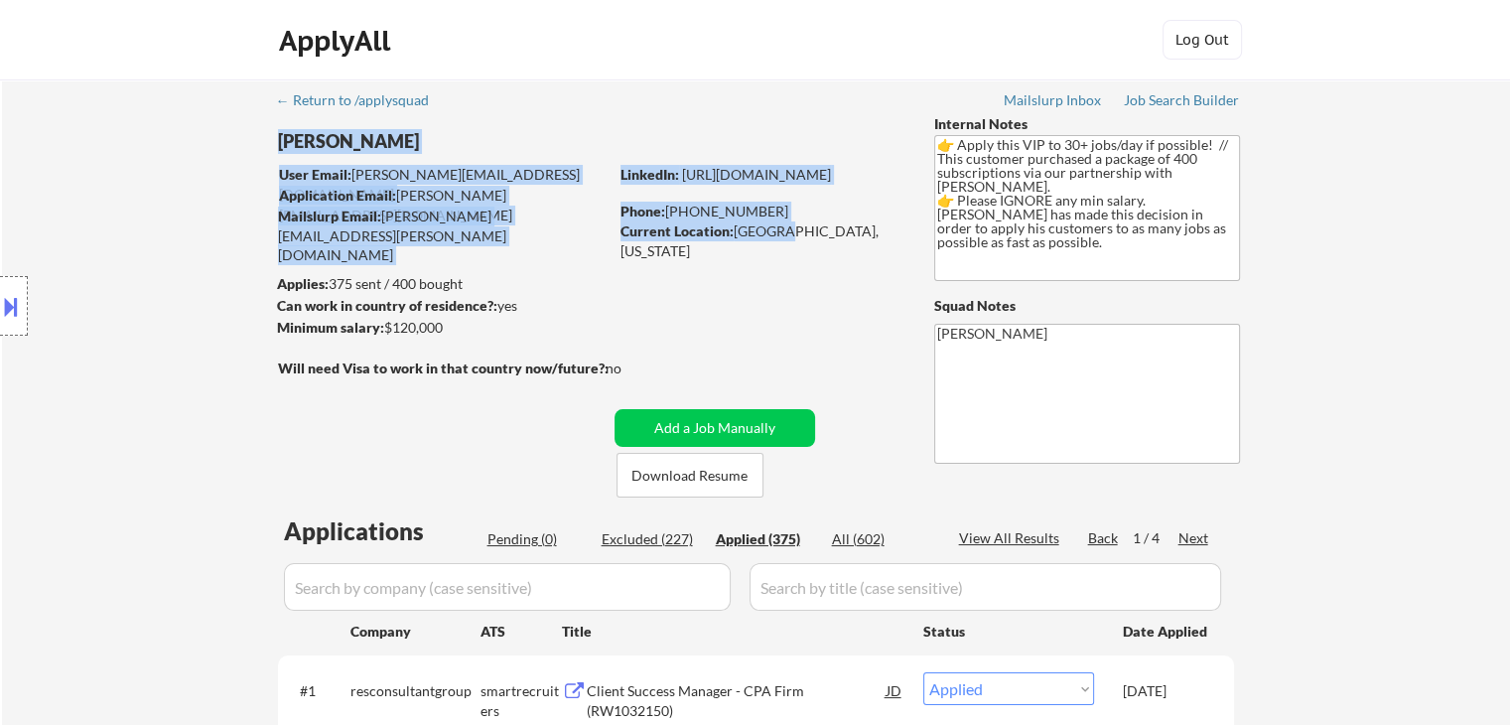
drag, startPoint x: 849, startPoint y: 245, endPoint x: 762, endPoint y: 287, distance: 95.9
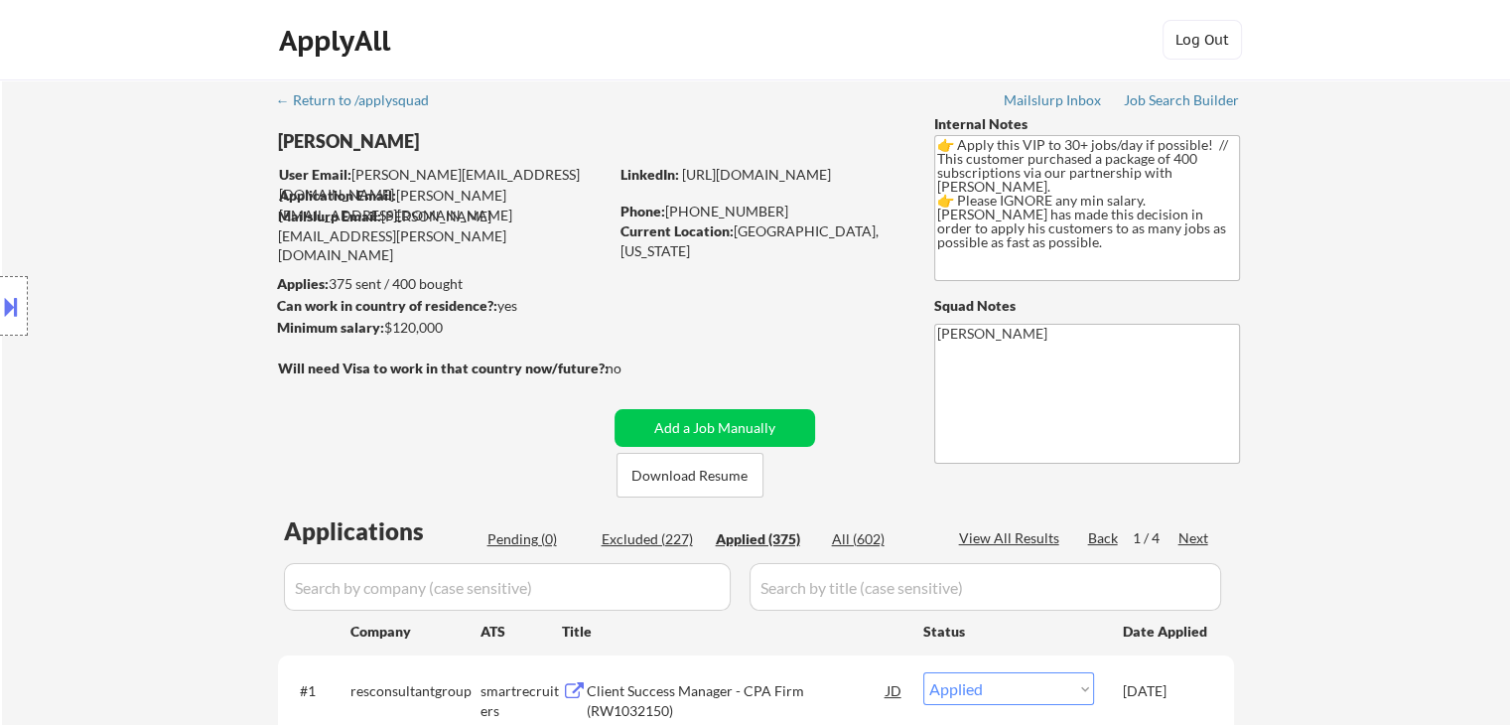
drag, startPoint x: 732, startPoint y: 234, endPoint x: 846, endPoint y: 239, distance: 114.3
click at [847, 232] on div "Current Location: [GEOGRAPHIC_DATA], [US_STATE]" at bounding box center [760, 240] width 281 height 39
drag, startPoint x: 1204, startPoint y: 231, endPoint x: 944, endPoint y: 132, distance: 278.3
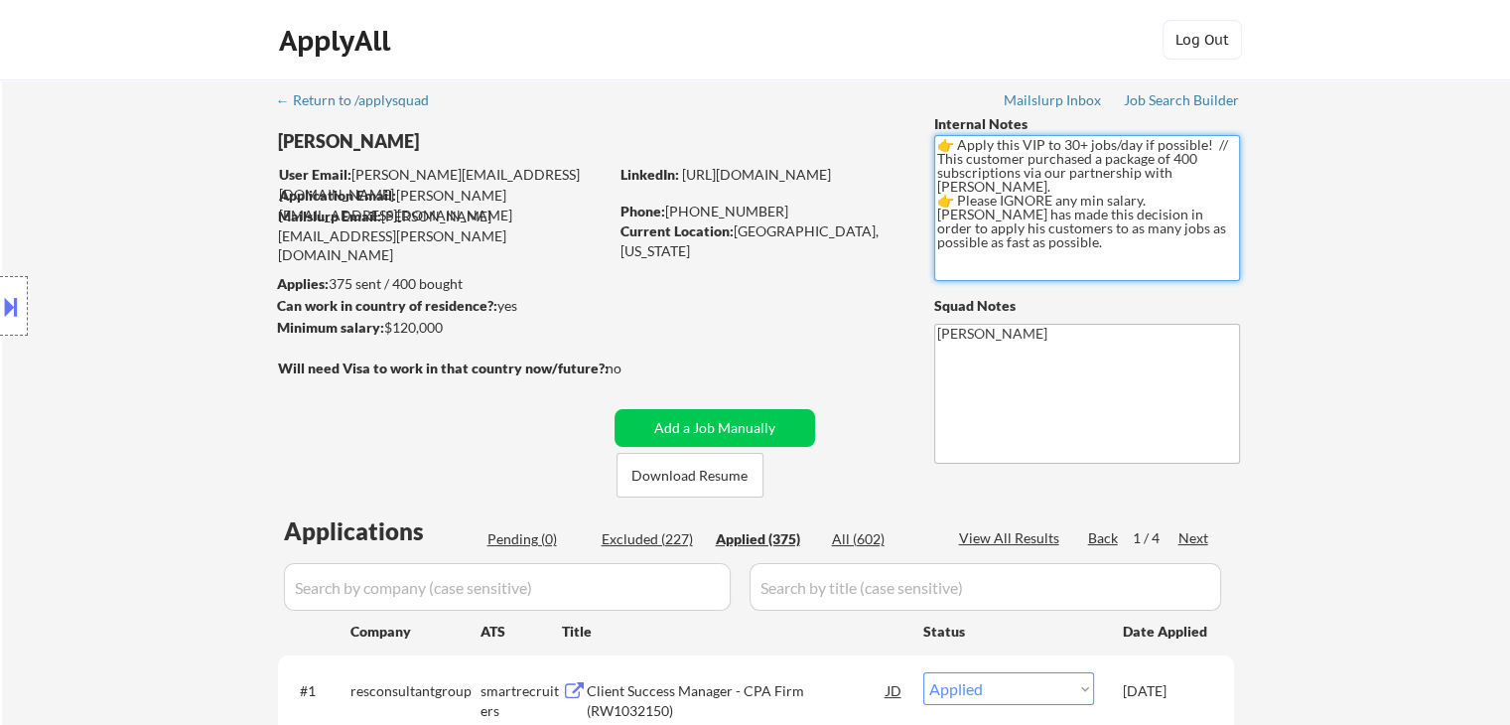
click at [944, 132] on div "Internal Notes 👉 Apply this VIP to 30+ jobs/day if possible! // This customer p…" at bounding box center [1087, 288] width 306 height 349
drag, startPoint x: 1223, startPoint y: 235, endPoint x: 814, endPoint y: 111, distance: 427.3
click at [1177, 176] on textarea "👉 Apply this VIP to 30+ jobs/day if possible! // This customer purchased a pack…" at bounding box center [1087, 208] width 306 height 146
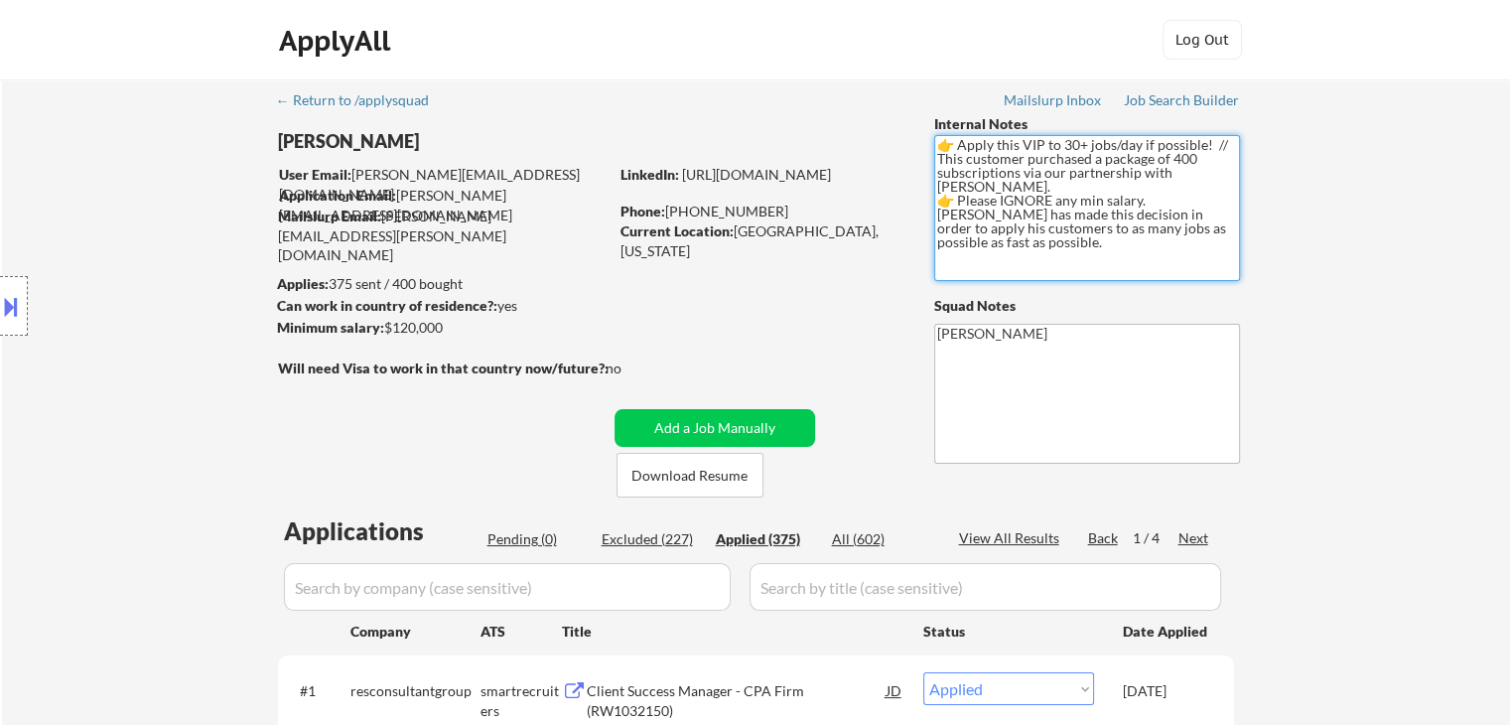
drag, startPoint x: 1167, startPoint y: 176, endPoint x: 1218, endPoint y: 235, distance: 78.2
click at [1218, 235] on textarea "👉 Apply this VIP to 30+ jobs/day if possible! // This customer purchased a pack…" at bounding box center [1087, 208] width 306 height 146
click at [1216, 242] on textarea "👉 Apply this VIP to 30+ jobs/day if possible! // This customer purchased a pack…" at bounding box center [1087, 208] width 306 height 146
click at [1215, 233] on textarea "👉 Apply this VIP to 30+ jobs/day if possible! // This customer purchased a pack…" at bounding box center [1087, 208] width 306 height 146
click at [1214, 232] on textarea "👉 Apply this VIP to 30+ jobs/day if possible! // This customer purchased a pack…" at bounding box center [1087, 208] width 306 height 146
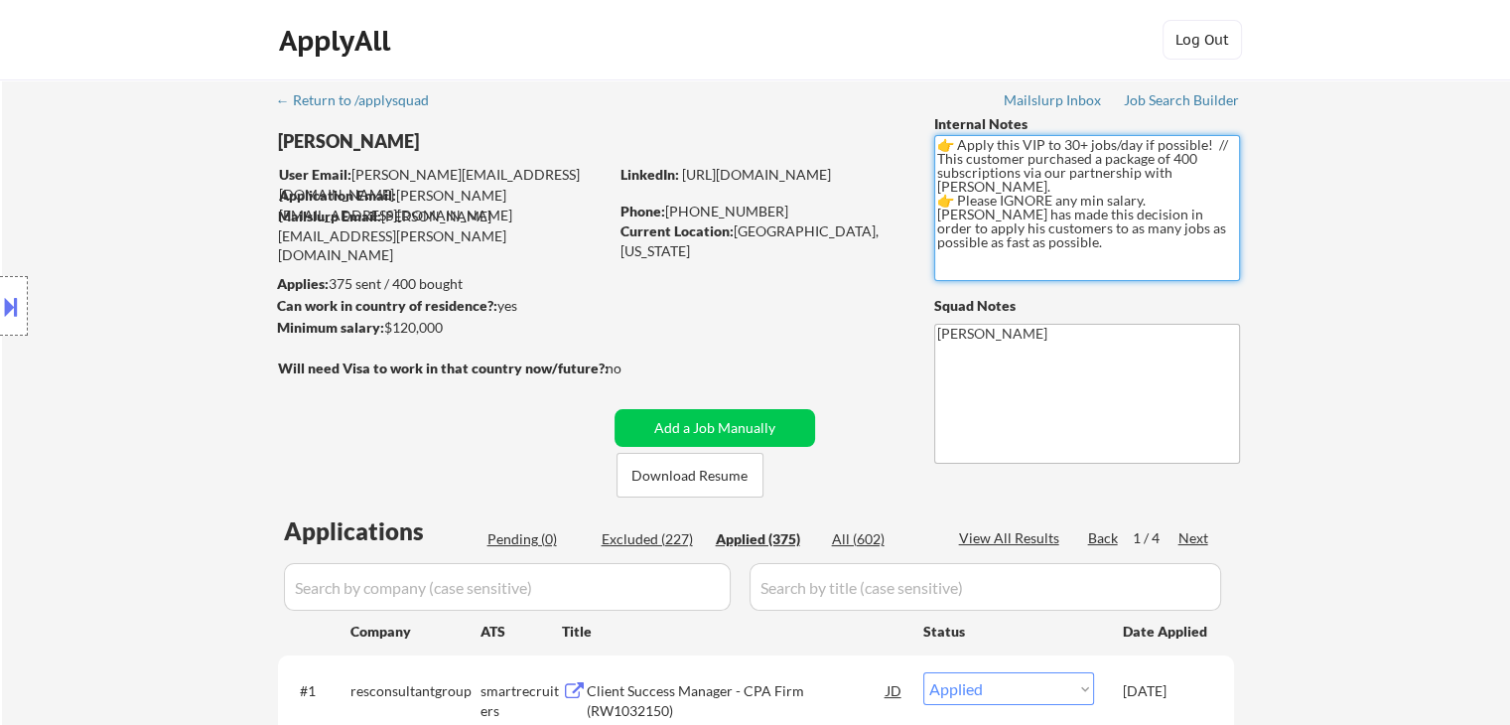
drag, startPoint x: 1206, startPoint y: 235, endPoint x: 953, endPoint y: 163, distance: 263.3
click at [953, 163] on textarea "👉 Apply this VIP to 30+ jobs/day if possible! // This customer purchased a pack…" at bounding box center [1087, 208] width 306 height 146
click at [1132, 209] on textarea "👉 Apply this VIP to 30+ jobs/day if possible! // This customer purchased a pack…" at bounding box center [1087, 208] width 306 height 146
drag, startPoint x: 934, startPoint y: 213, endPoint x: 906, endPoint y: 92, distance: 124.2
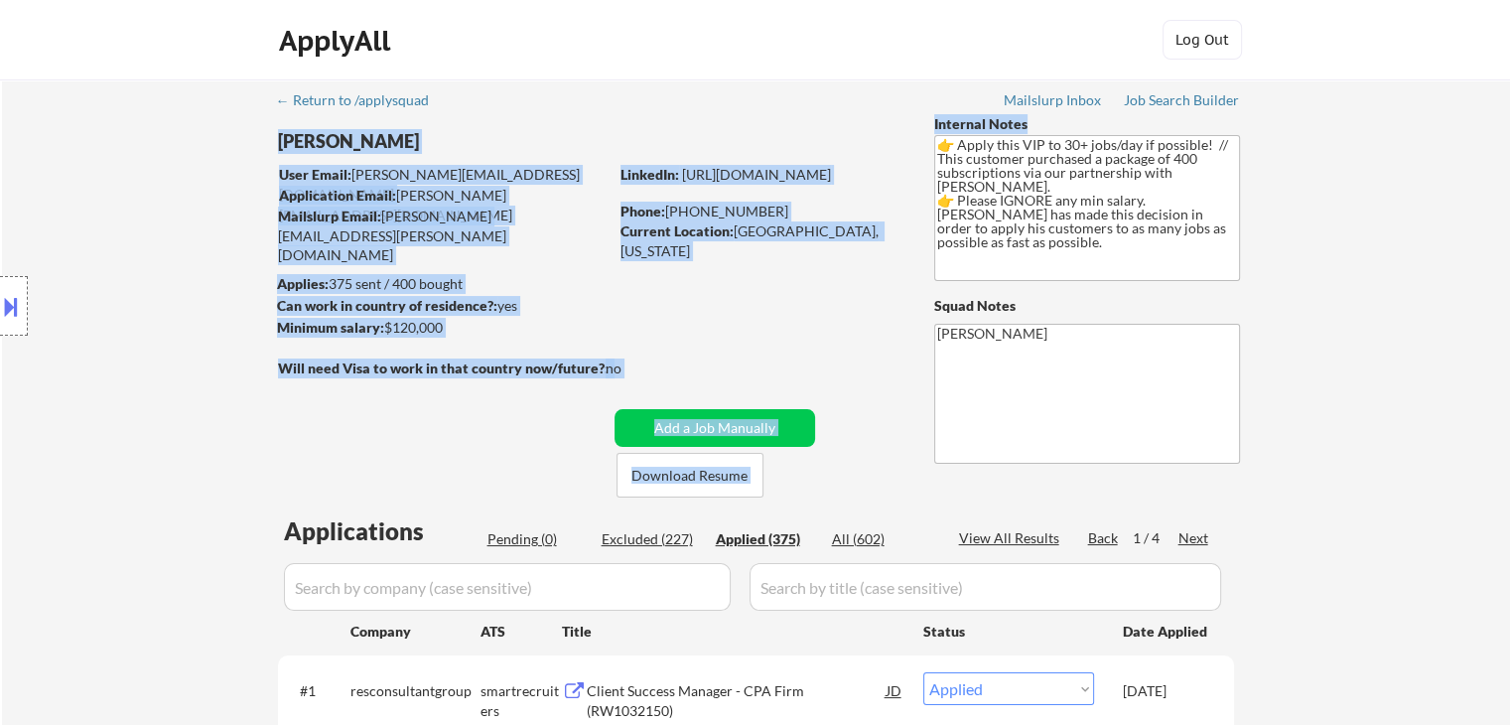
drag, startPoint x: 940, startPoint y: 128, endPoint x: 1000, endPoint y: 128, distance: 60.5
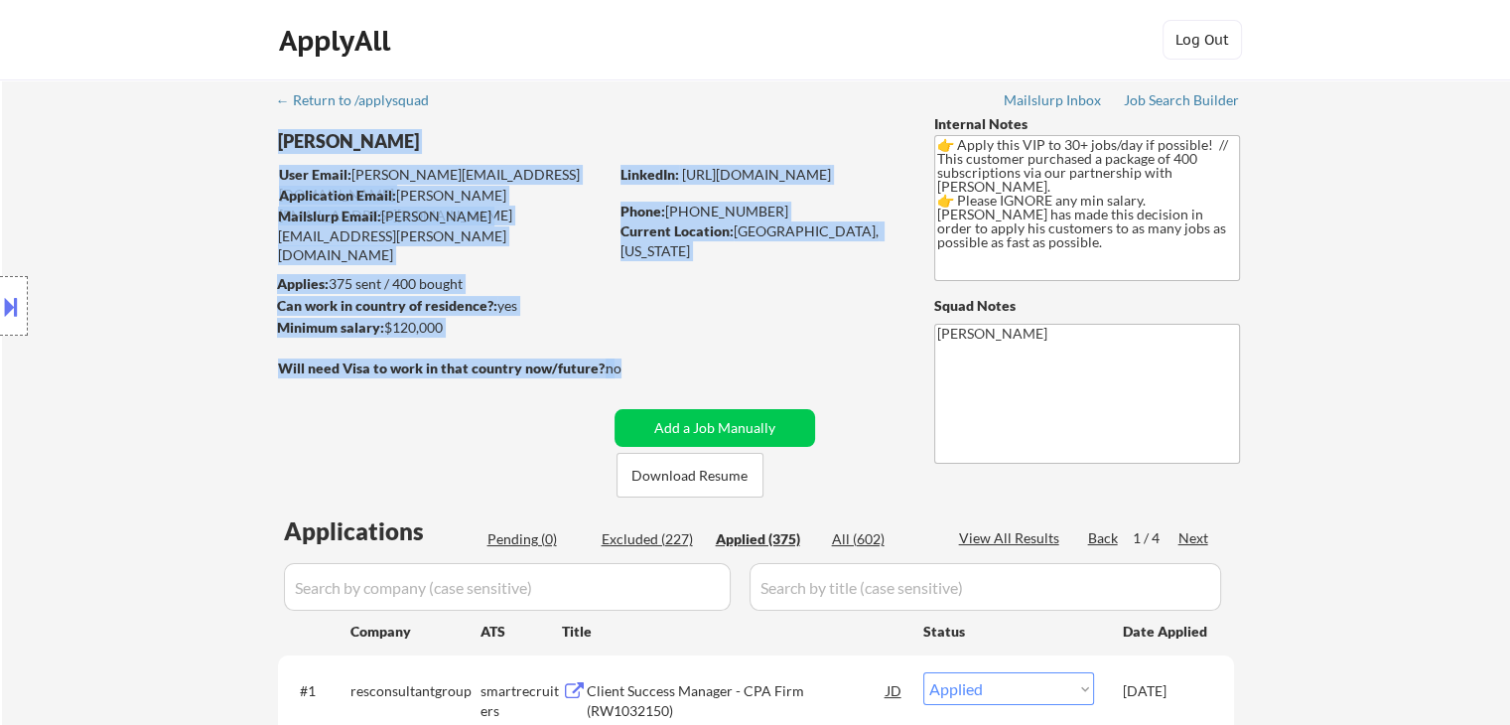
drag, startPoint x: 637, startPoint y: 368, endPoint x: 372, endPoint y: 352, distance: 265.5
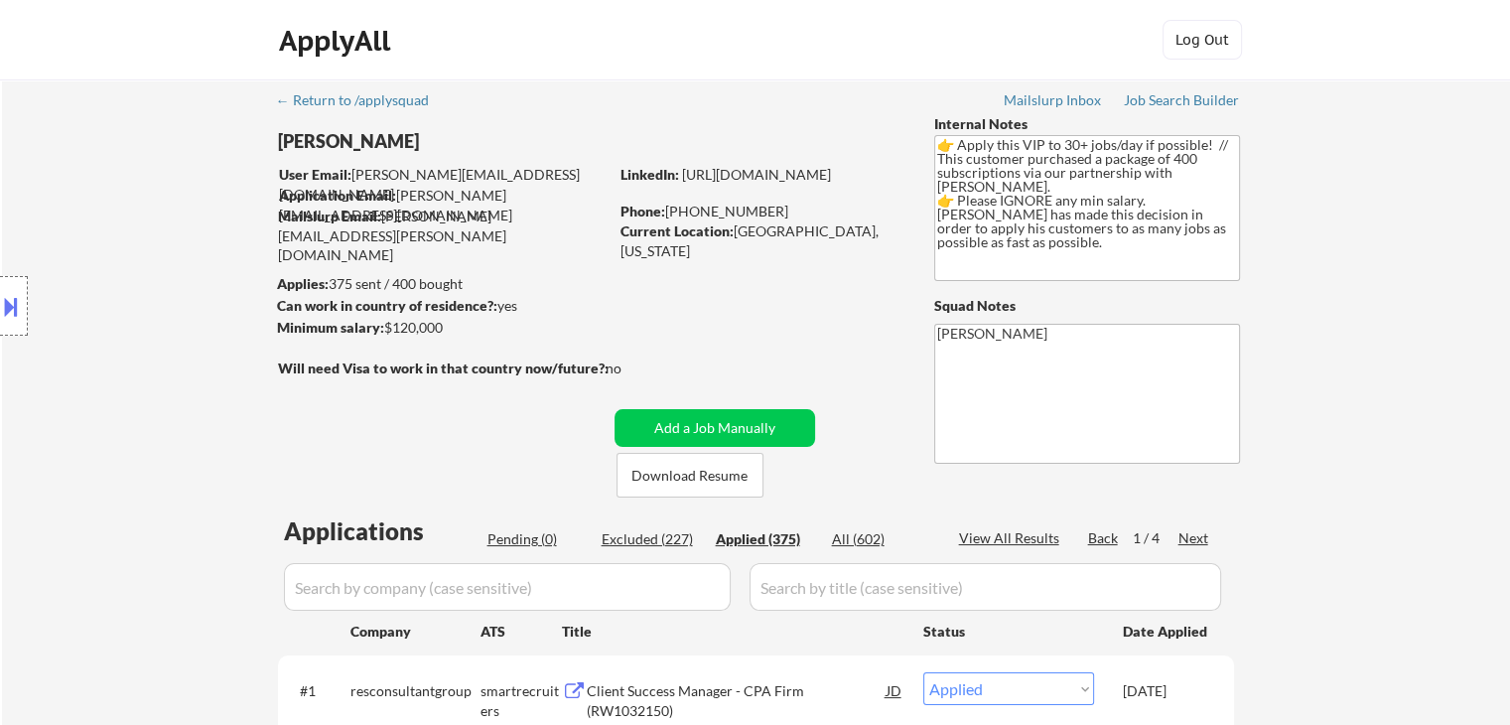
click at [330, 369] on div "Location Inclusions:" at bounding box center [177, 306] width 355 height 368
drag, startPoint x: 1218, startPoint y: 225, endPoint x: 942, endPoint y: 111, distance: 298.6
drag, startPoint x: 1310, startPoint y: 219, endPoint x: 1261, endPoint y: 293, distance: 88.6
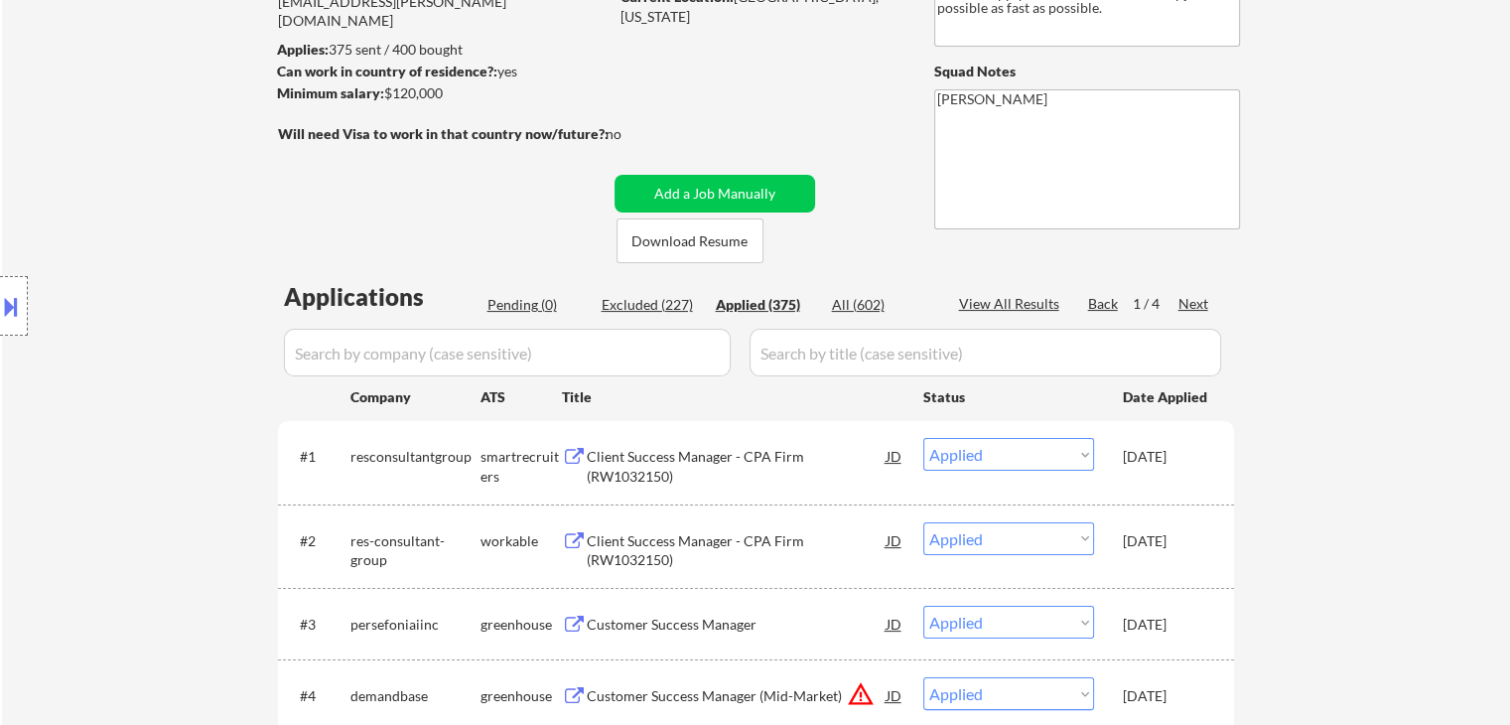
scroll to position [298, 0]
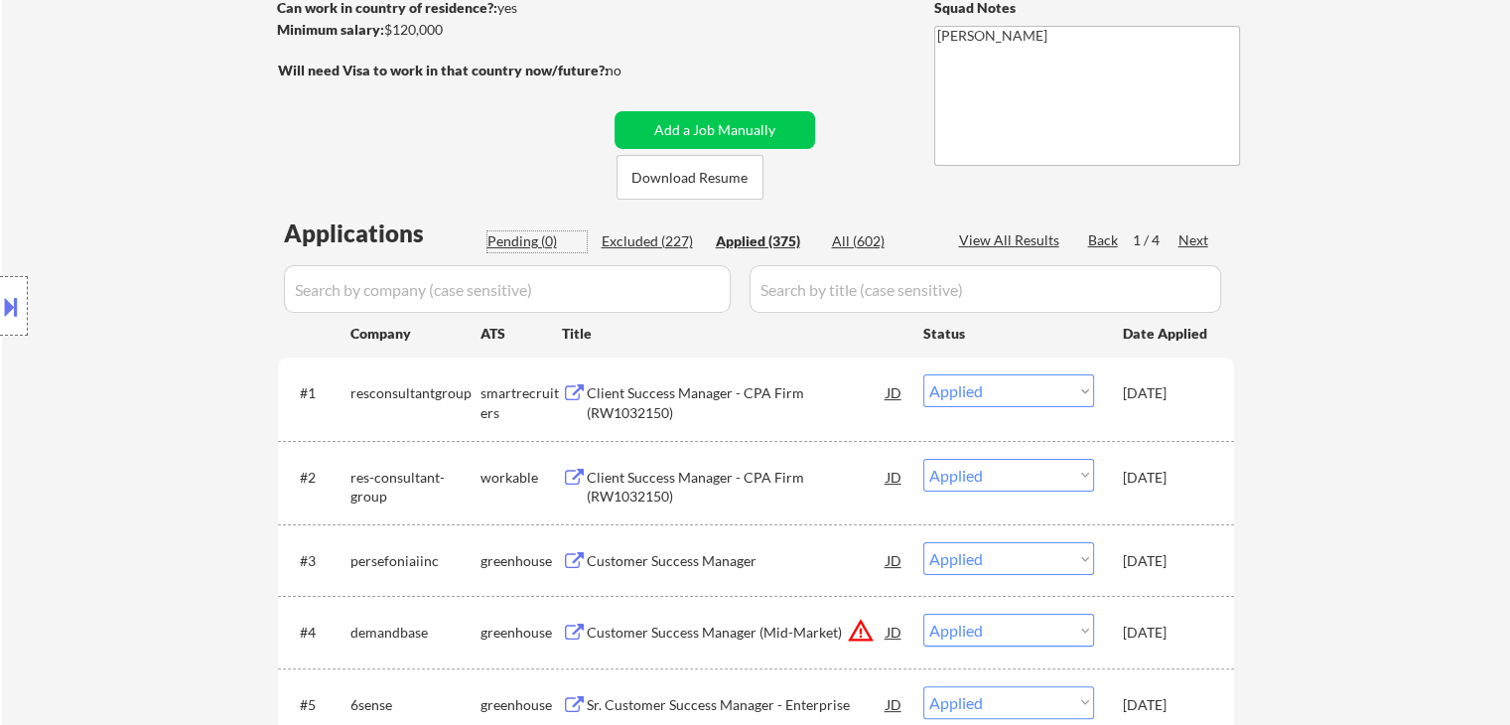
click at [518, 232] on div "Pending (0)" at bounding box center [536, 241] width 99 height 20
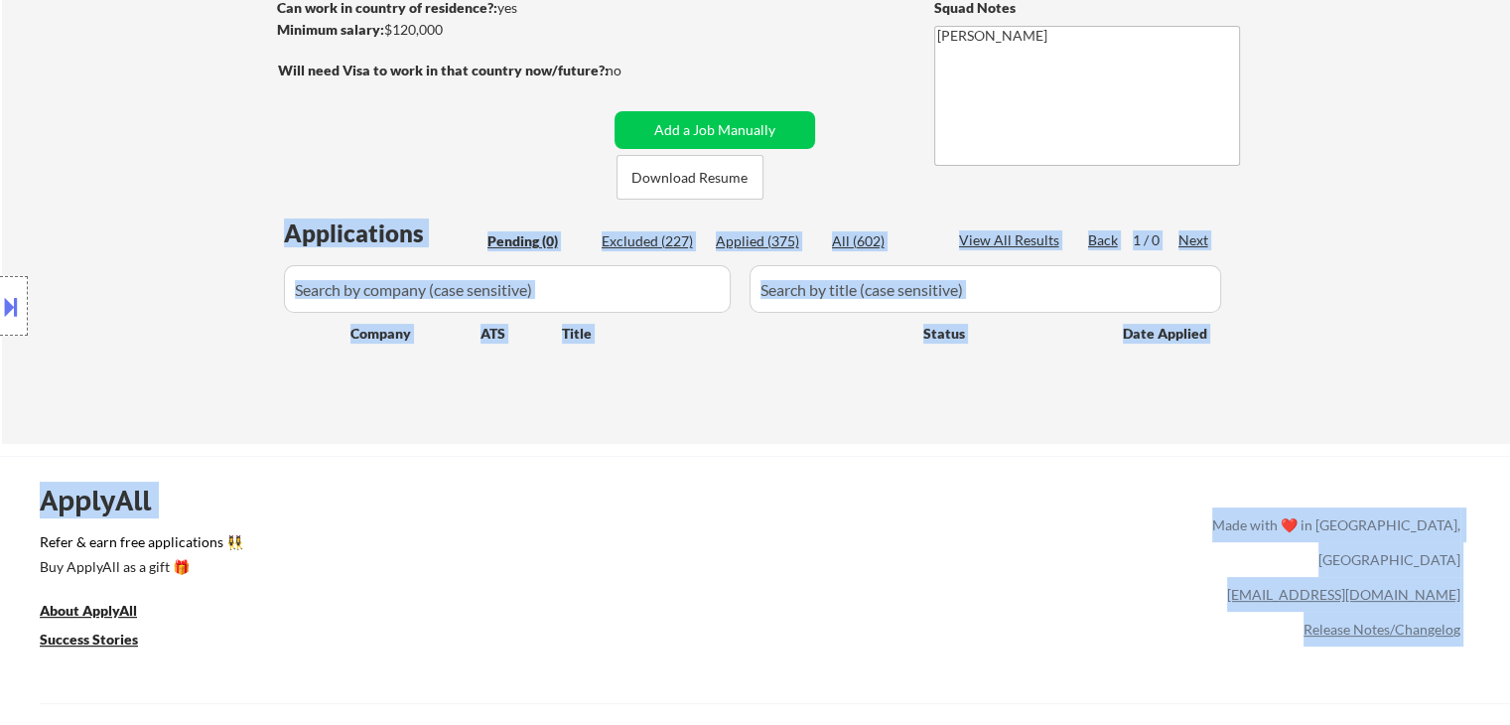
drag, startPoint x: 1239, startPoint y: 383, endPoint x: 73, endPoint y: 210, distance: 1178.0
click at [73, 211] on body "← Return to /applysquad Mailslurp Inbox Job Search Builder [PERSON_NAME] User E…" at bounding box center [755, 64] width 1510 height 725
click at [79, 218] on div "Location Inclusions:" at bounding box center [177, 306] width 355 height 368
click at [1034, 384] on div "Applications Pending (0) Excluded (227) Applied (375) All (602) View All Result…" at bounding box center [756, 311] width 956 height 190
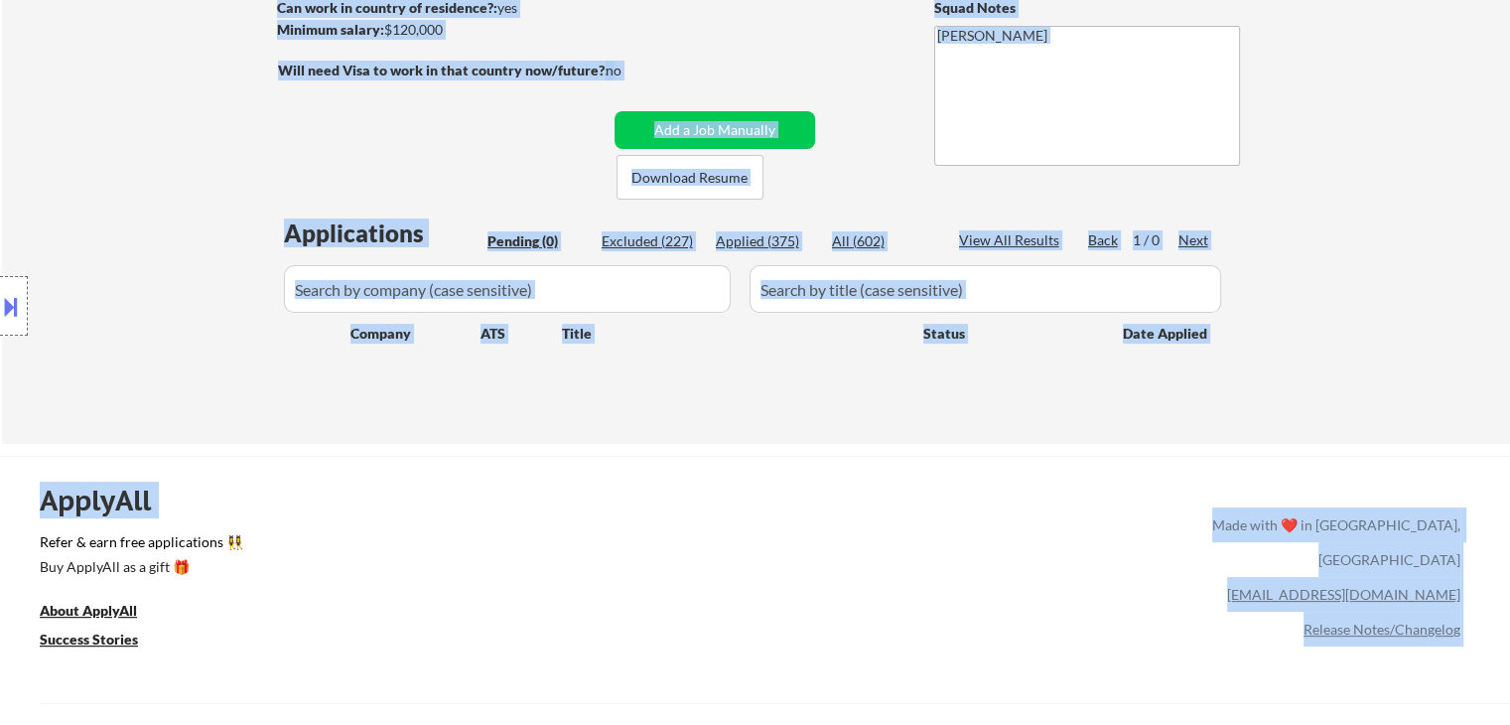
drag, startPoint x: 1326, startPoint y: 415, endPoint x: 0, endPoint y: 160, distance: 1350.4
click at [0, 160] on body "← Return to /applysquad Mailslurp Inbox Job Search Builder [PERSON_NAME] User E…" at bounding box center [755, 64] width 1510 height 725
click at [78, 147] on div "Location Inclusions:" at bounding box center [177, 306] width 355 height 368
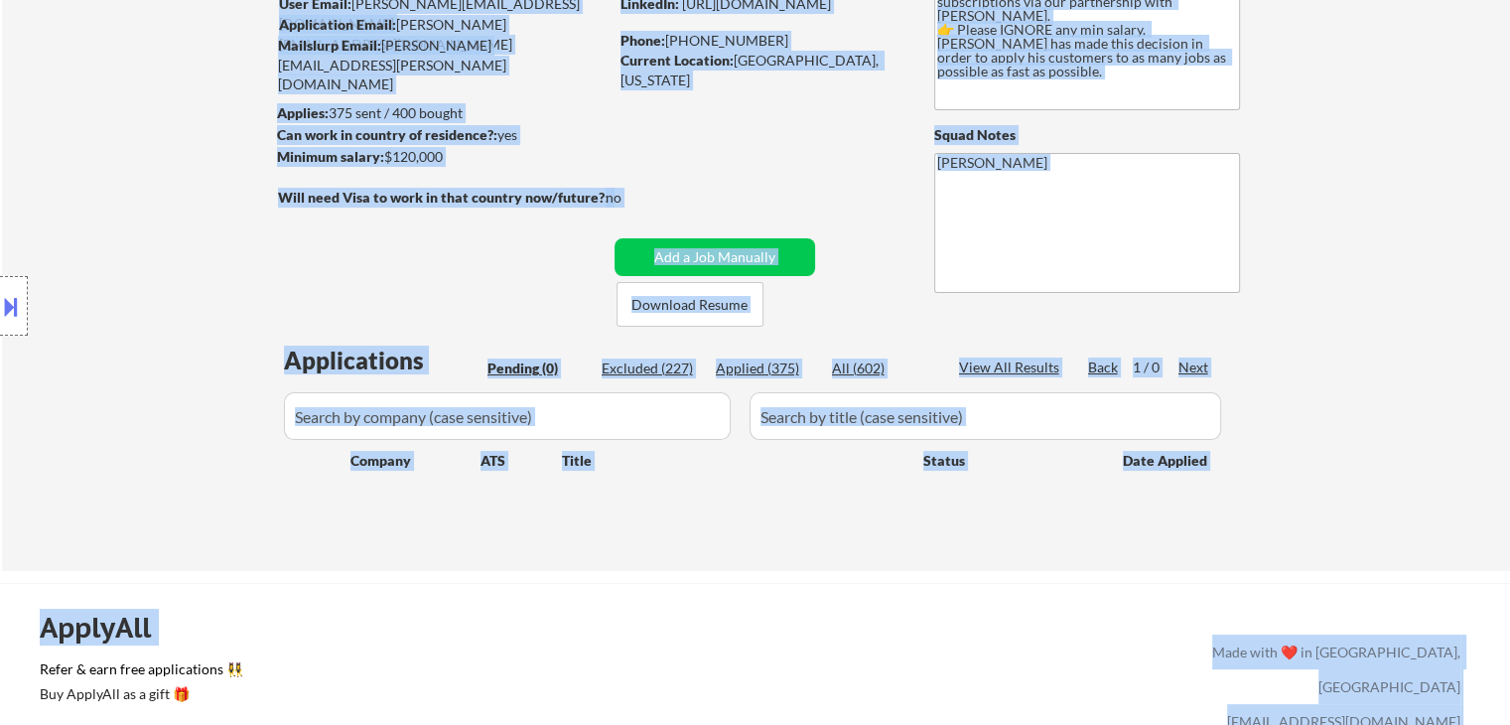
scroll to position [99, 0]
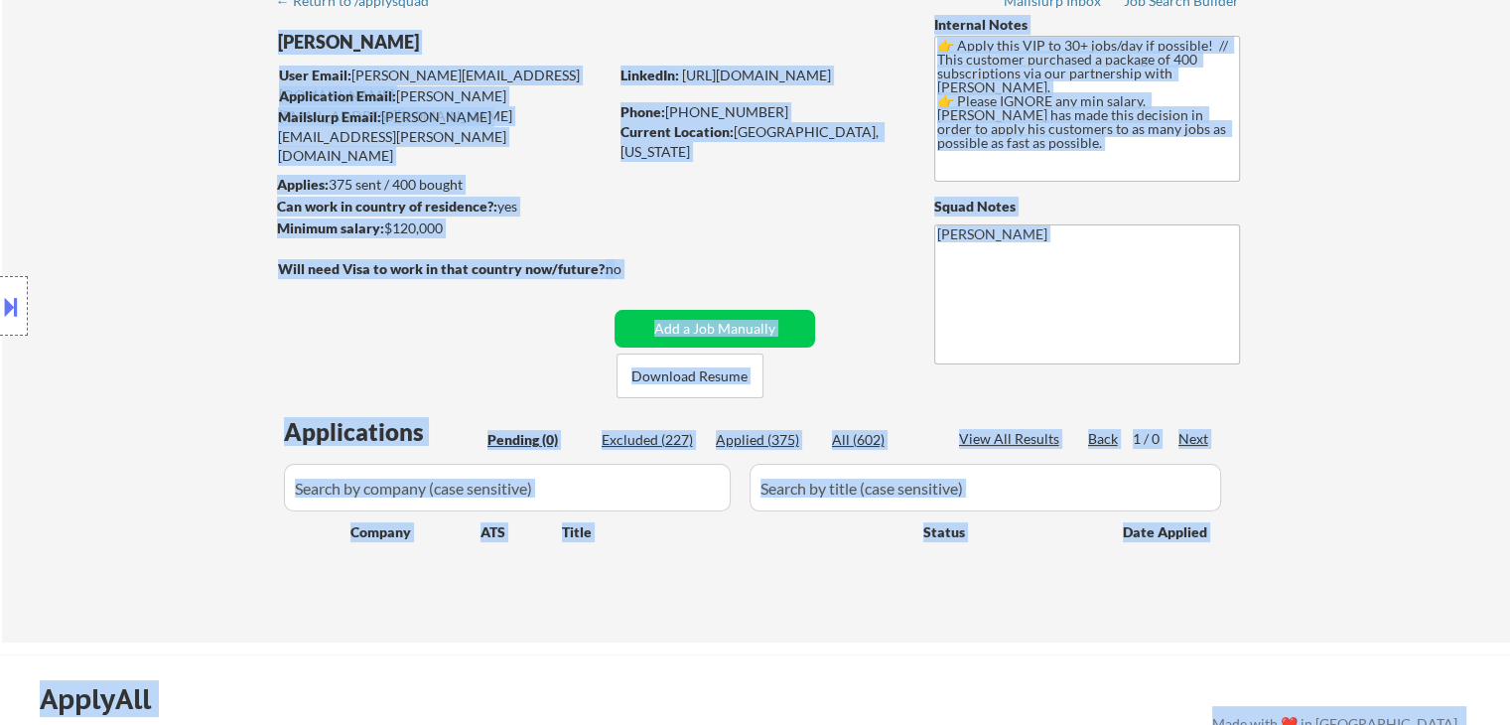
click at [187, 287] on div "Location Inclusions:" at bounding box center [177, 306] width 355 height 368
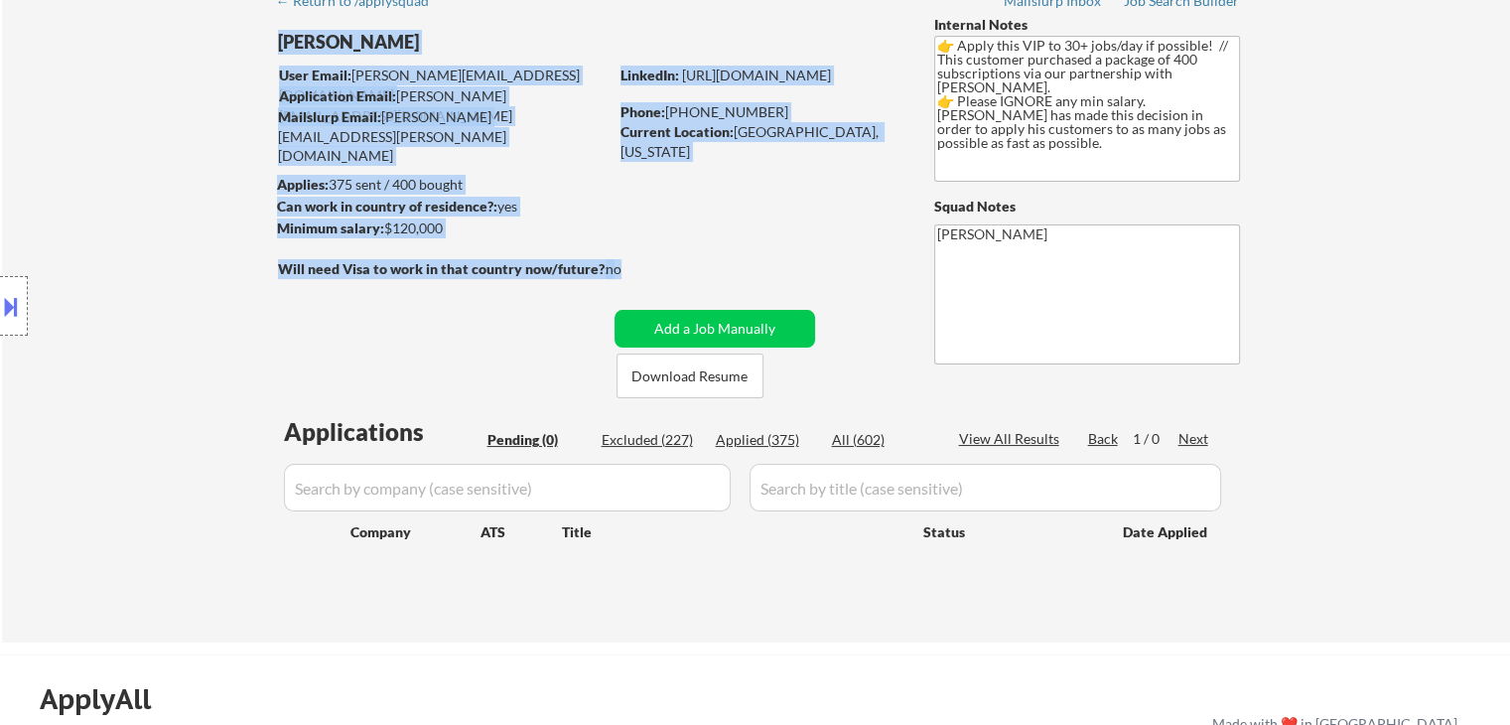
drag, startPoint x: 635, startPoint y: 262, endPoint x: 369, endPoint y: 244, distance: 266.6
click at [369, 244] on div "← Return to /applysquad Mailslurp Inbox Job Search Builder [PERSON_NAME] User E…" at bounding box center [756, 303] width 991 height 646
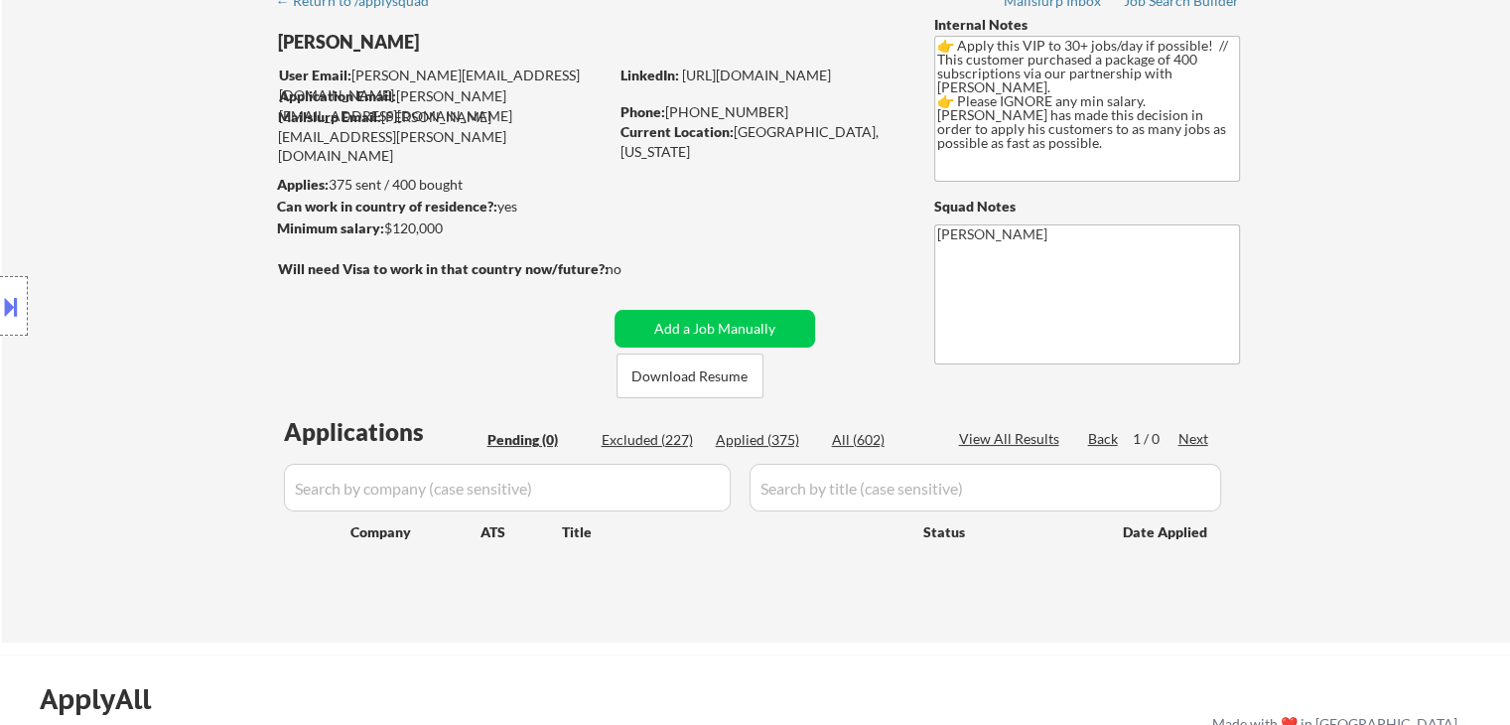
click at [365, 295] on div "← Return to /applysquad Mailslurp Inbox Job Search Builder [PERSON_NAME] User E…" at bounding box center [756, 303] width 991 height 646
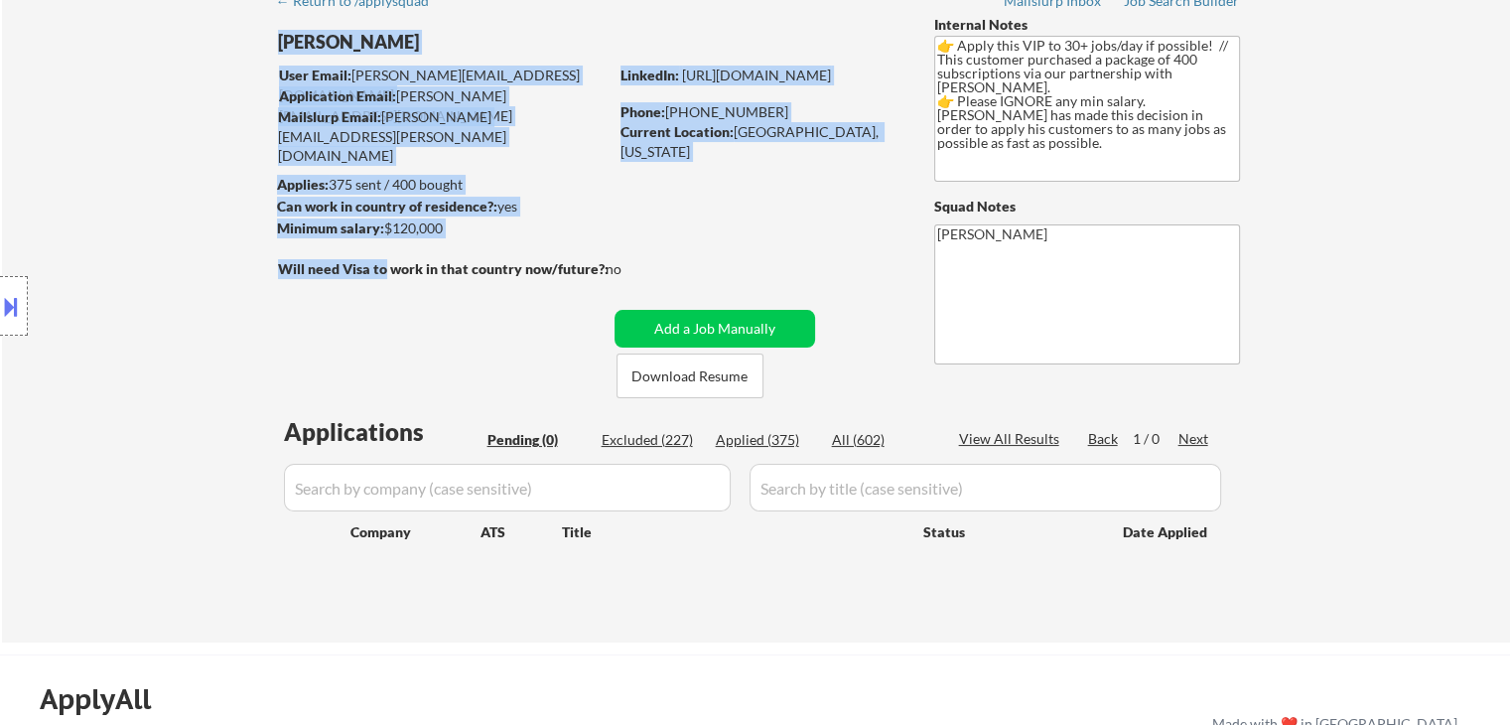
drag, startPoint x: 563, startPoint y: 288, endPoint x: 695, endPoint y: 291, distance: 132.0
click at [751, 300] on div "← Return to /applysquad Mailslurp Inbox Job Search Builder [PERSON_NAME] User E…" at bounding box center [756, 303] width 991 height 646
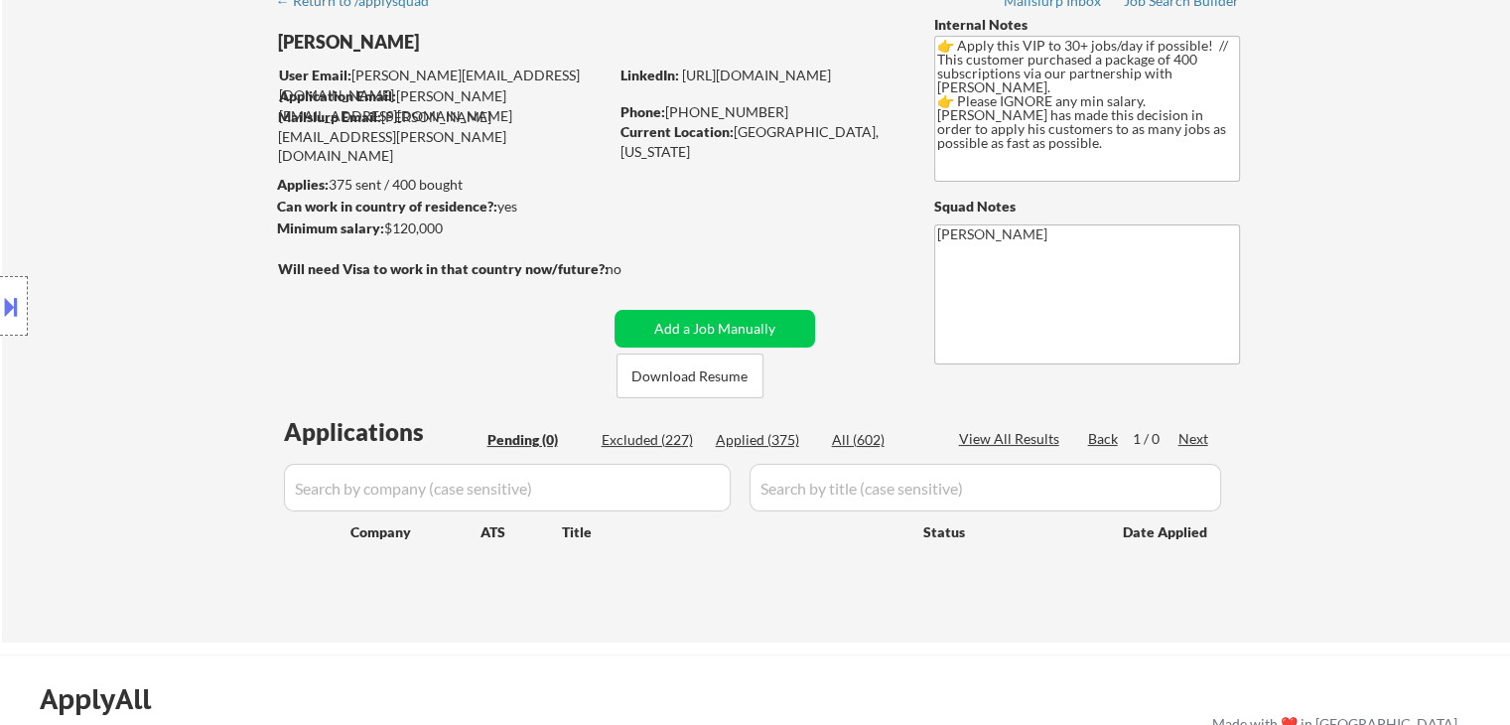
drag, startPoint x: 695, startPoint y: 291, endPoint x: 635, endPoint y: 303, distance: 60.7
click at [679, 292] on div "← Return to /applysquad Mailslurp Inbox Job Search Builder [PERSON_NAME] User E…" at bounding box center [756, 303] width 991 height 646
click at [627, 291] on div "← Return to /applysquad Mailslurp Inbox Job Search Builder [PERSON_NAME] User E…" at bounding box center [756, 303] width 991 height 646
drag, startPoint x: 627, startPoint y: 273, endPoint x: 393, endPoint y: 275, distance: 234.2
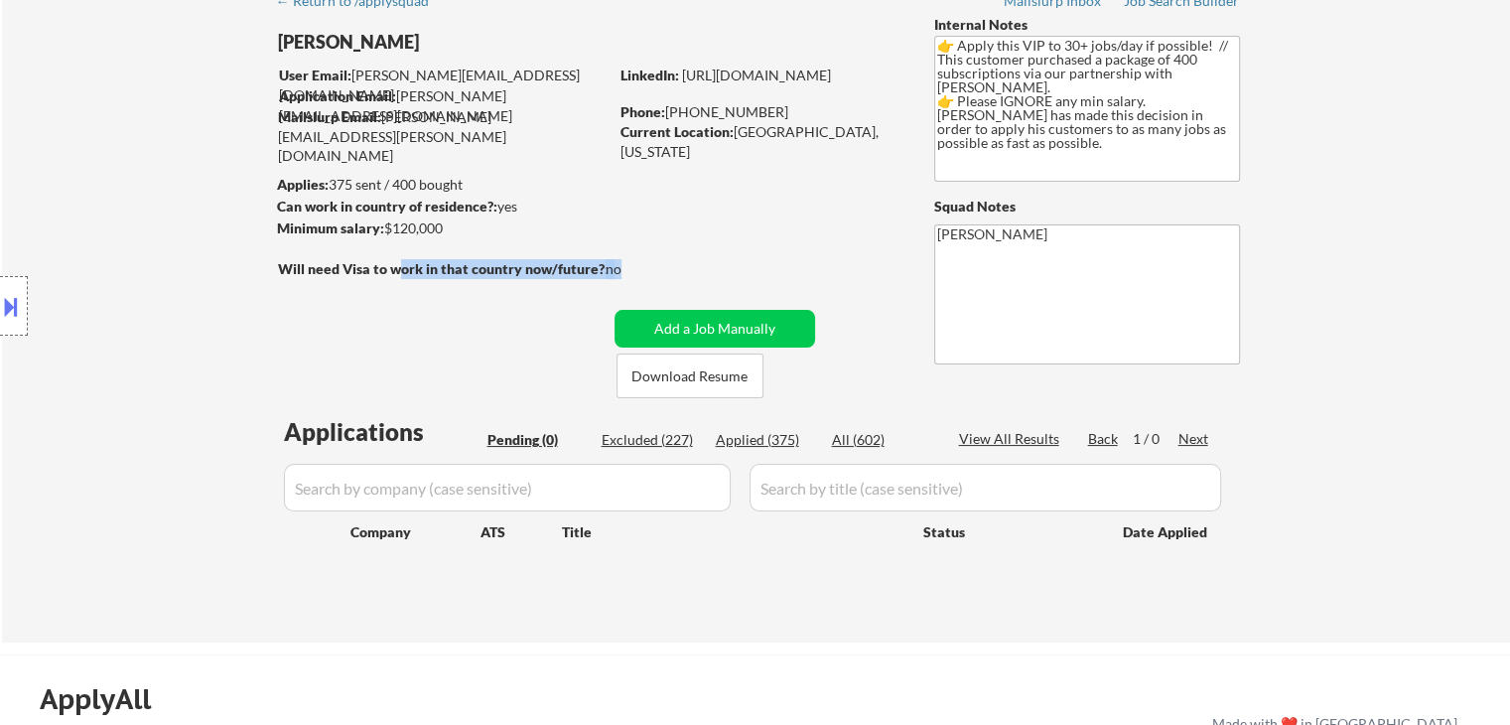
click at [393, 272] on div "Will need Visa to work in that country now/future?: no" at bounding box center [470, 269] width 384 height 21
click at [391, 299] on div "← Return to /applysquad Mailslurp Inbox Job Search Builder [PERSON_NAME] User E…" at bounding box center [756, 303] width 991 height 646
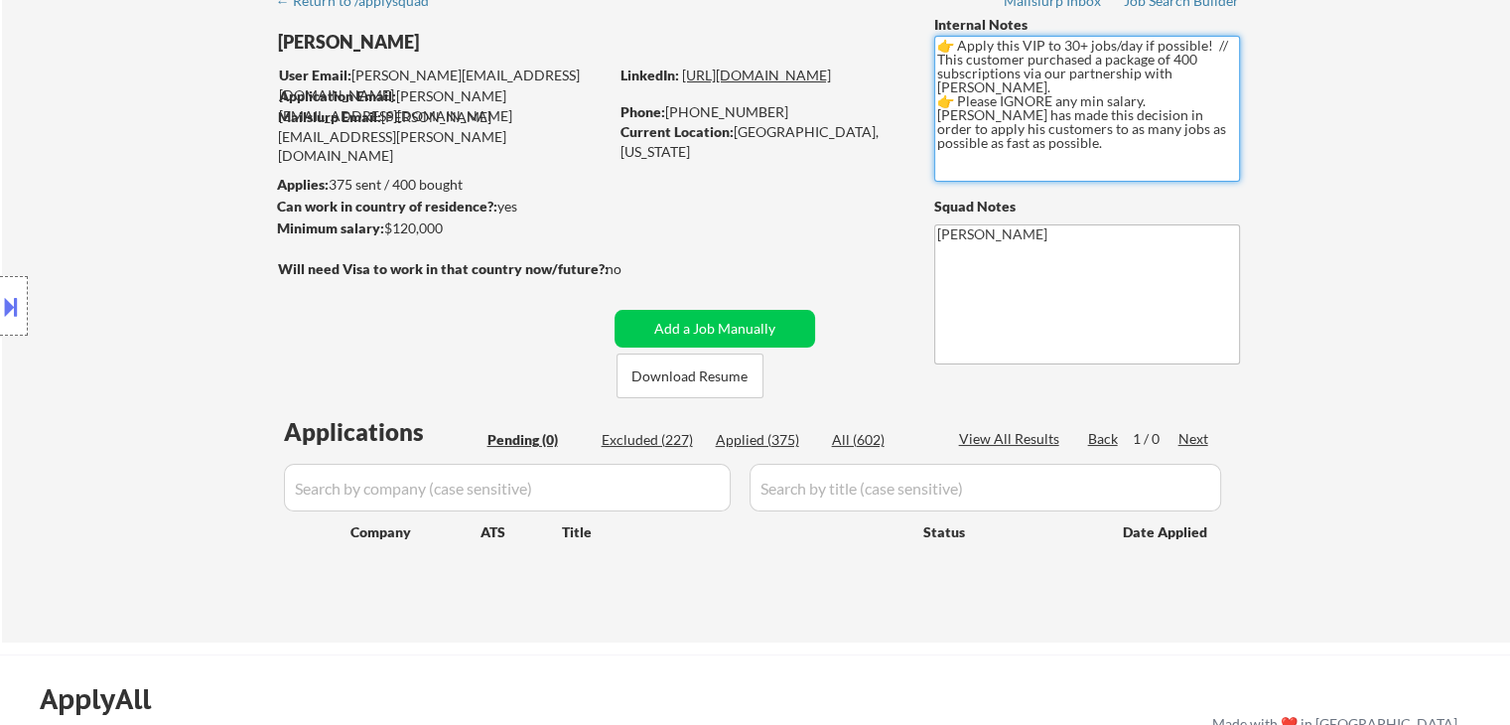
drag, startPoint x: 1209, startPoint y: 128, endPoint x: 869, endPoint y: 92, distance: 341.3
click at [869, 92] on div "[PERSON_NAME] User Email: [PERSON_NAME][EMAIL_ADDRESS][DOMAIN_NAME] Application…" at bounding box center [756, 206] width 991 height 383
click at [857, 192] on div "← Return to /applysquad Mailslurp Inbox Job Search Builder [PERSON_NAME] User E…" at bounding box center [756, 303] width 991 height 646
click at [432, 284] on div "← Return to /applysquad Mailslurp Inbox Job Search Builder [PERSON_NAME] User E…" at bounding box center [756, 303] width 991 height 646
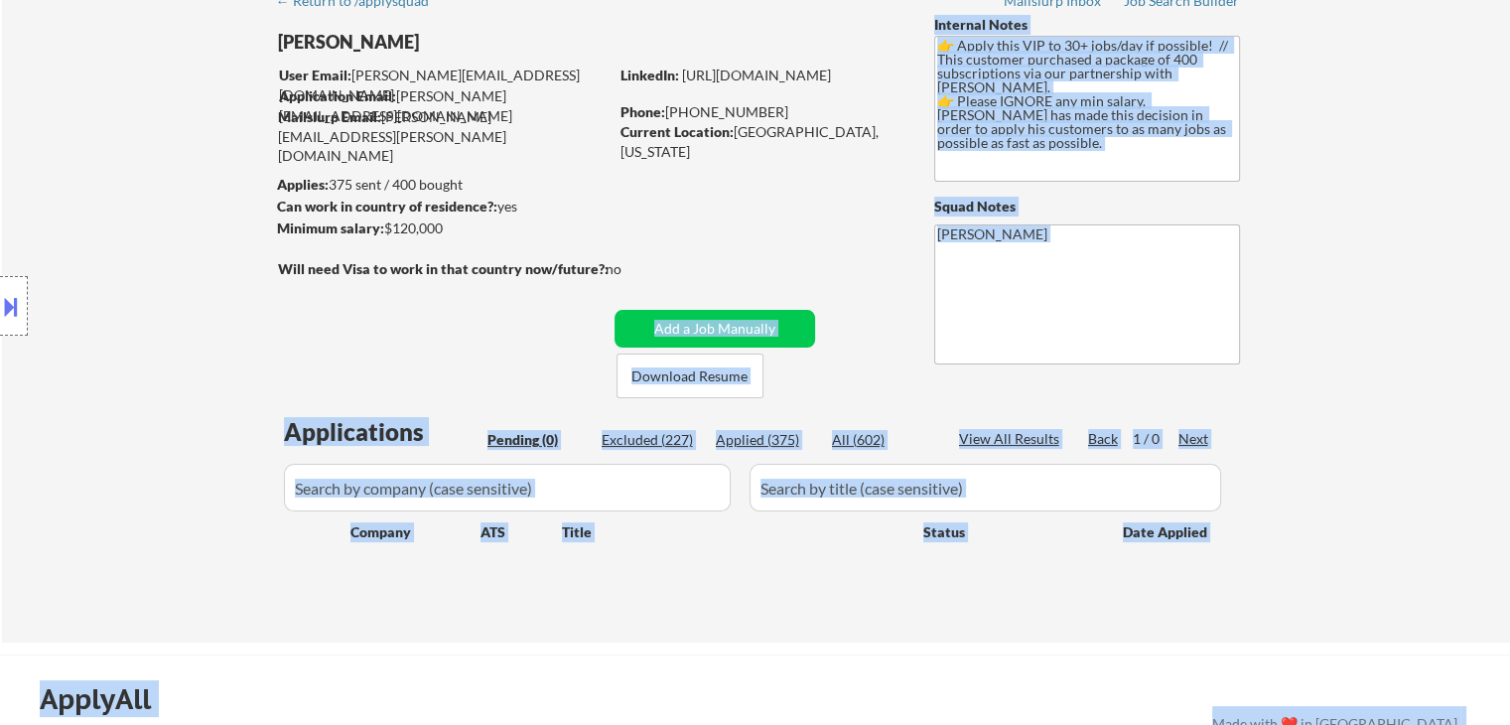
drag, startPoint x: 637, startPoint y: 263, endPoint x: 341, endPoint y: 279, distance: 296.2
click at [341, 279] on body "← Return to /applysquad Mailslurp Inbox Job Search Builder [PERSON_NAME] User E…" at bounding box center [755, 263] width 1510 height 725
click at [342, 311] on div "Location Inclusions:" at bounding box center [177, 306] width 355 height 368
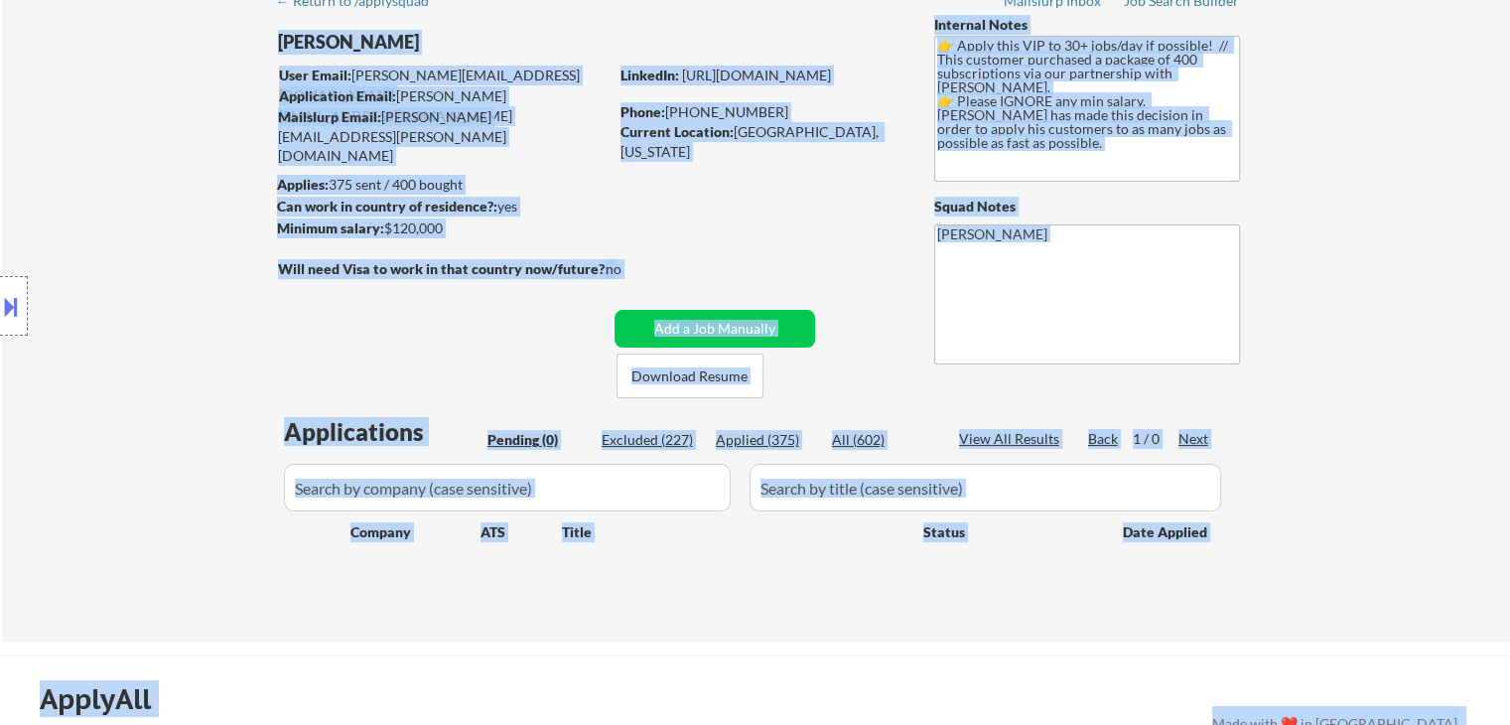
drag, startPoint x: 285, startPoint y: 268, endPoint x: 577, endPoint y: 250, distance: 292.4
click at [577, 250] on body "← Return to /applysquad Mailslurp Inbox Job Search Builder [PERSON_NAME] User E…" at bounding box center [755, 263] width 1510 height 725
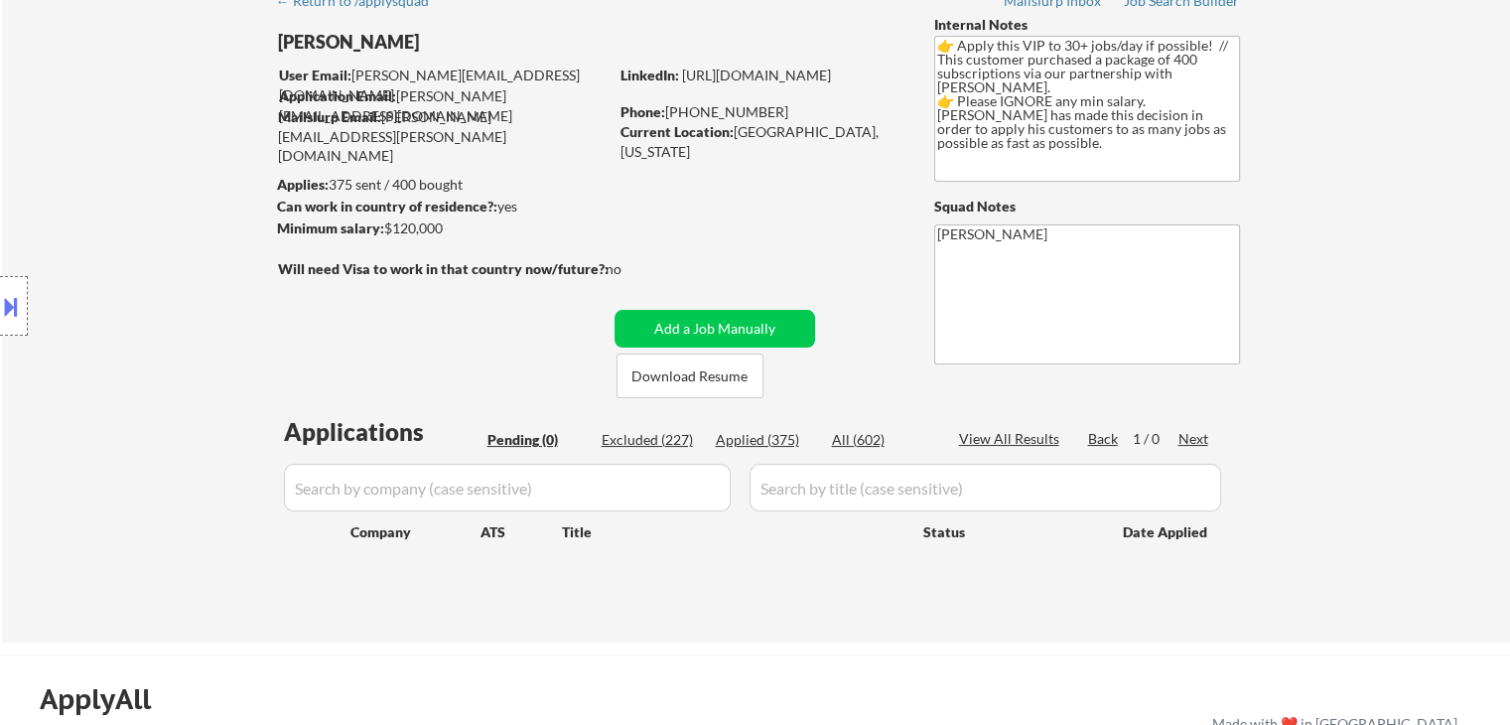
click at [643, 248] on div "← Return to /applysquad Mailslurp Inbox Job Search Builder [PERSON_NAME] User E…" at bounding box center [756, 303] width 991 height 646
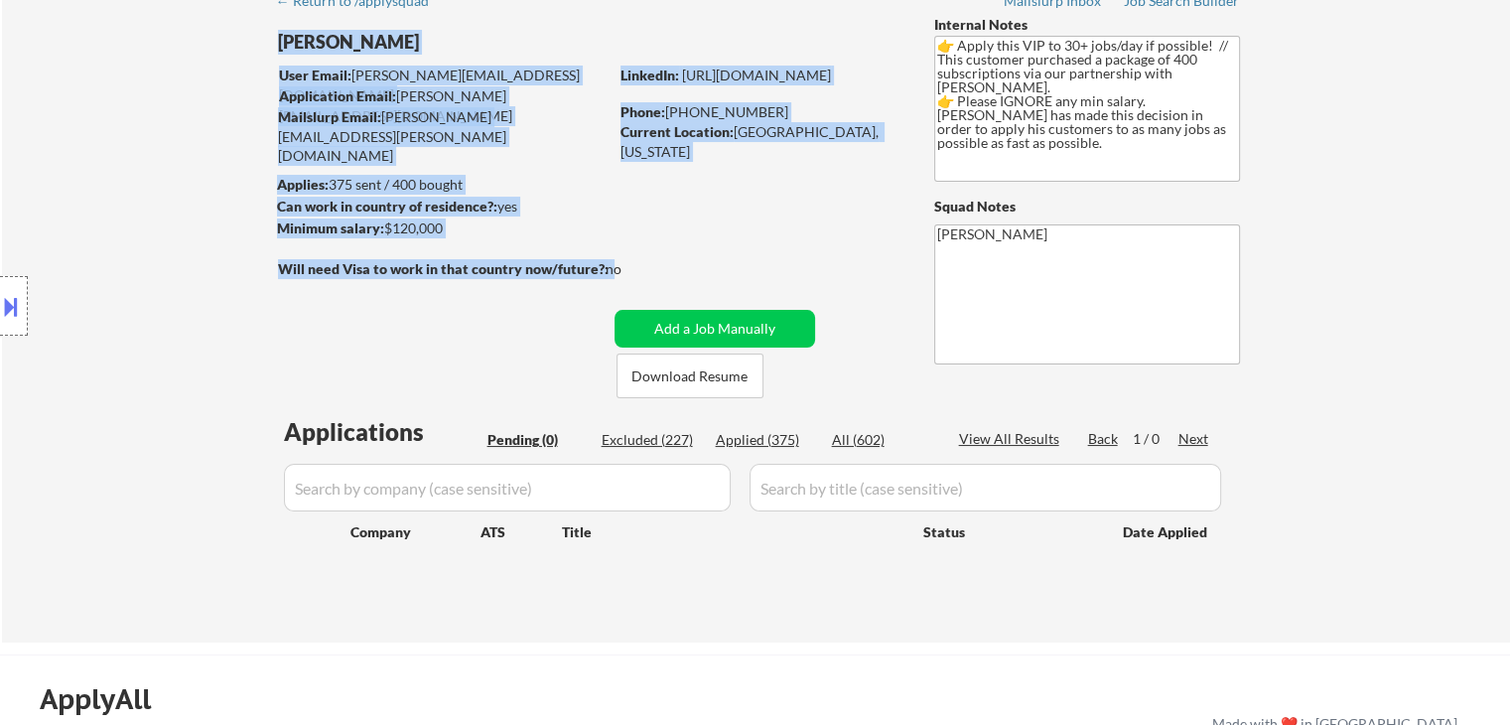
drag, startPoint x: 603, startPoint y: 267, endPoint x: 704, endPoint y: 278, distance: 100.8
click at [704, 278] on div "← Return to /applysquad Mailslurp Inbox Job Search Builder [PERSON_NAME] User E…" at bounding box center [756, 303] width 991 height 646
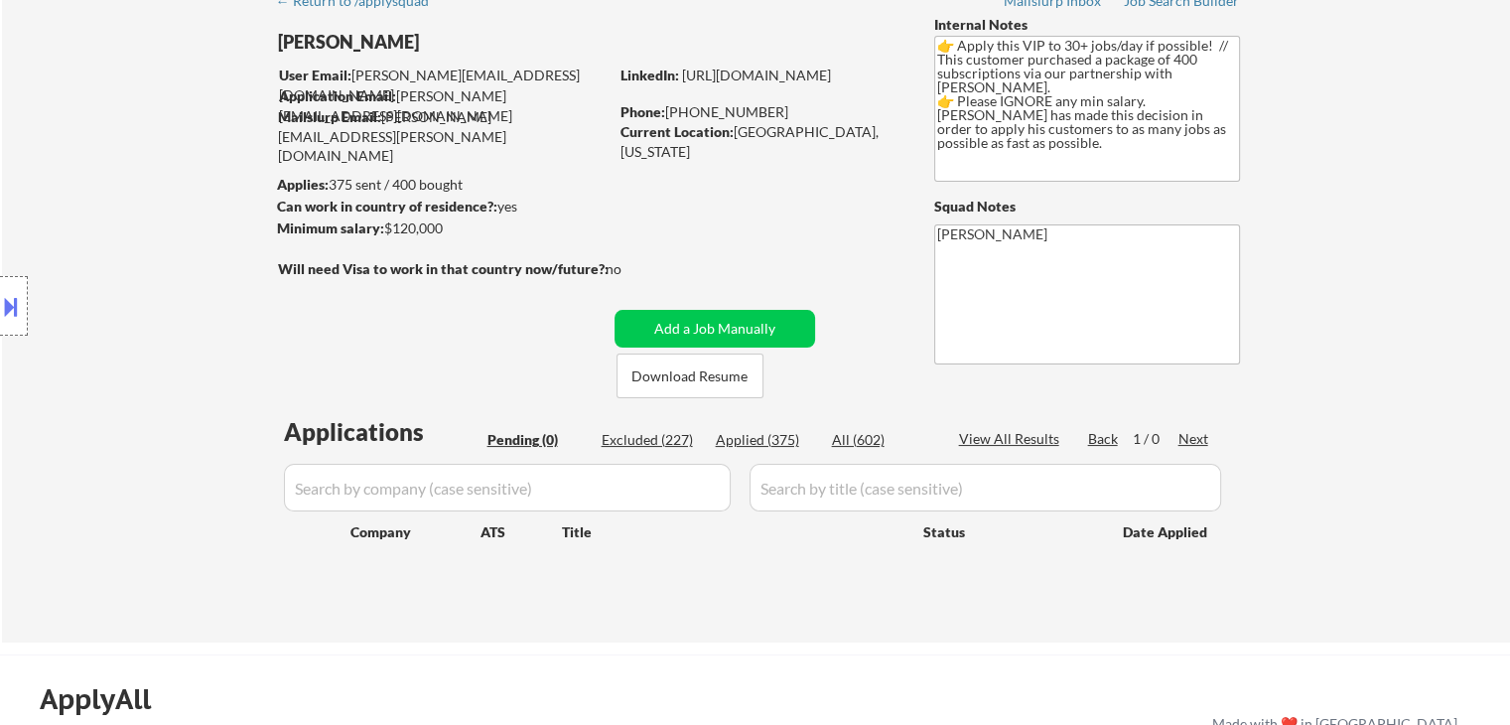
click at [694, 277] on div "← Return to /applysquad Mailslurp Inbox Job Search Builder [PERSON_NAME] User E…" at bounding box center [756, 303] width 991 height 646
click at [650, 270] on div "Will need Visa to work in that country now/future?: no" at bounding box center [470, 269] width 384 height 21
click at [665, 269] on div "← Return to /applysquad Mailslurp Inbox Job Search Builder [PERSON_NAME] User E…" at bounding box center [756, 303] width 991 height 646
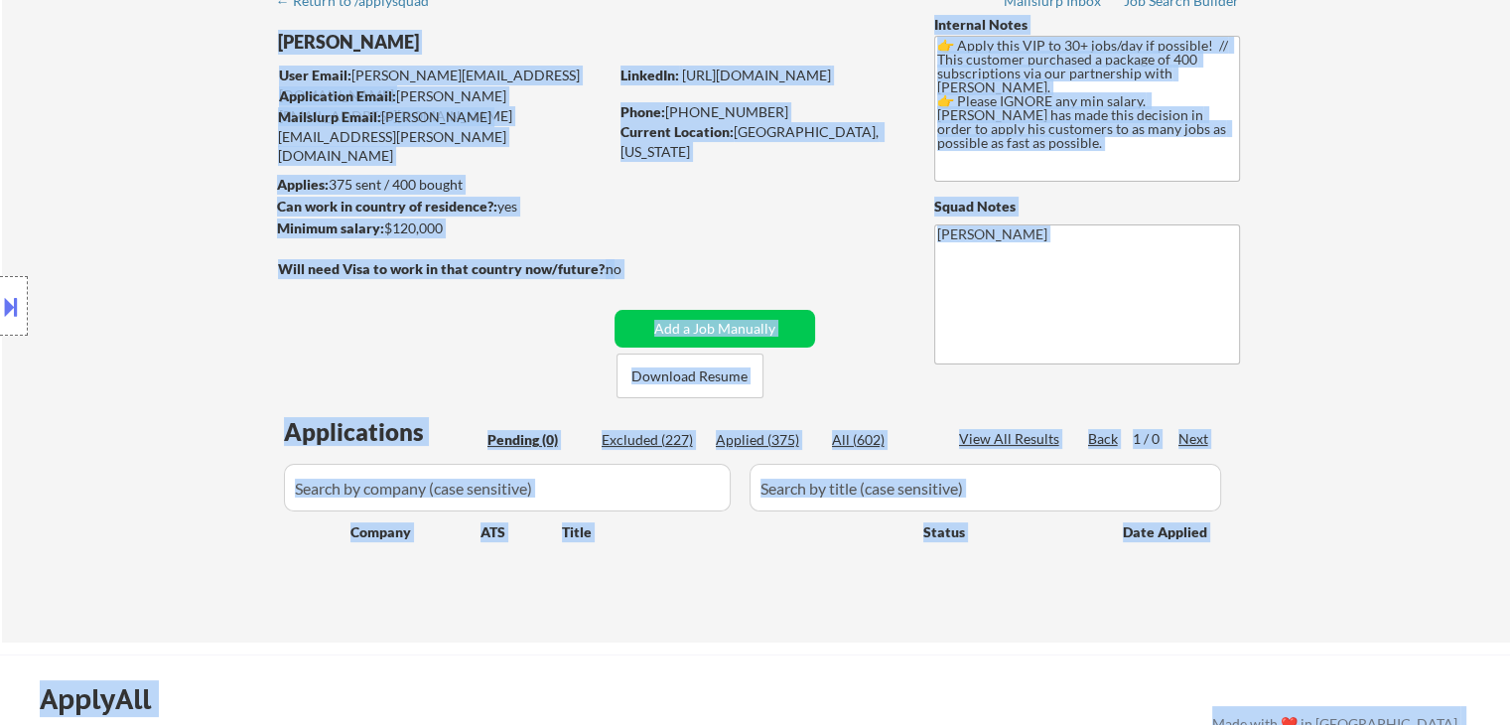
drag, startPoint x: 278, startPoint y: 268, endPoint x: 671, endPoint y: 259, distance: 393.2
click at [539, 258] on body "← Return to /applysquad Mailslurp Inbox Job Search Builder [PERSON_NAME] User E…" at bounding box center [755, 263] width 1510 height 725
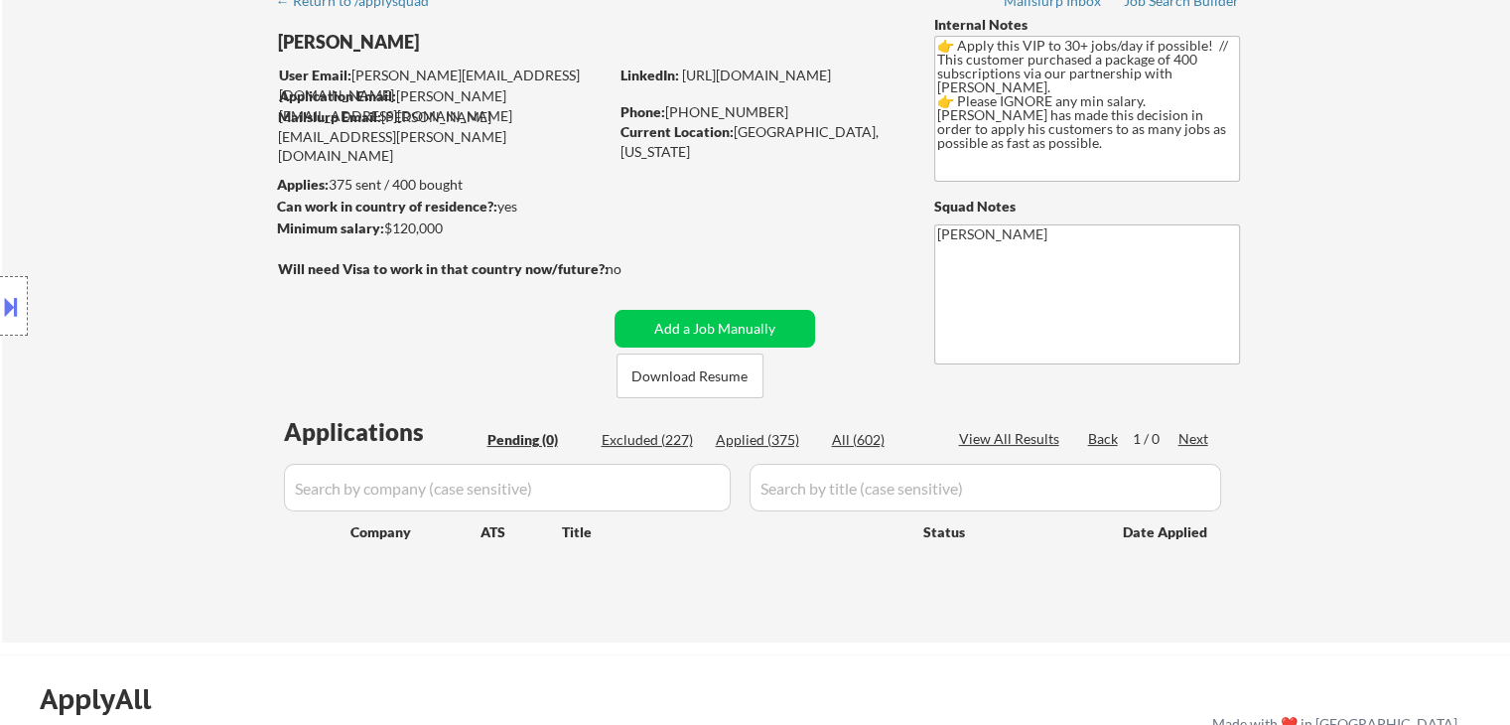
click at [671, 259] on div "← Return to /applysquad Mailslurp Inbox Job Search Builder [PERSON_NAME] User E…" at bounding box center [756, 303] width 991 height 646
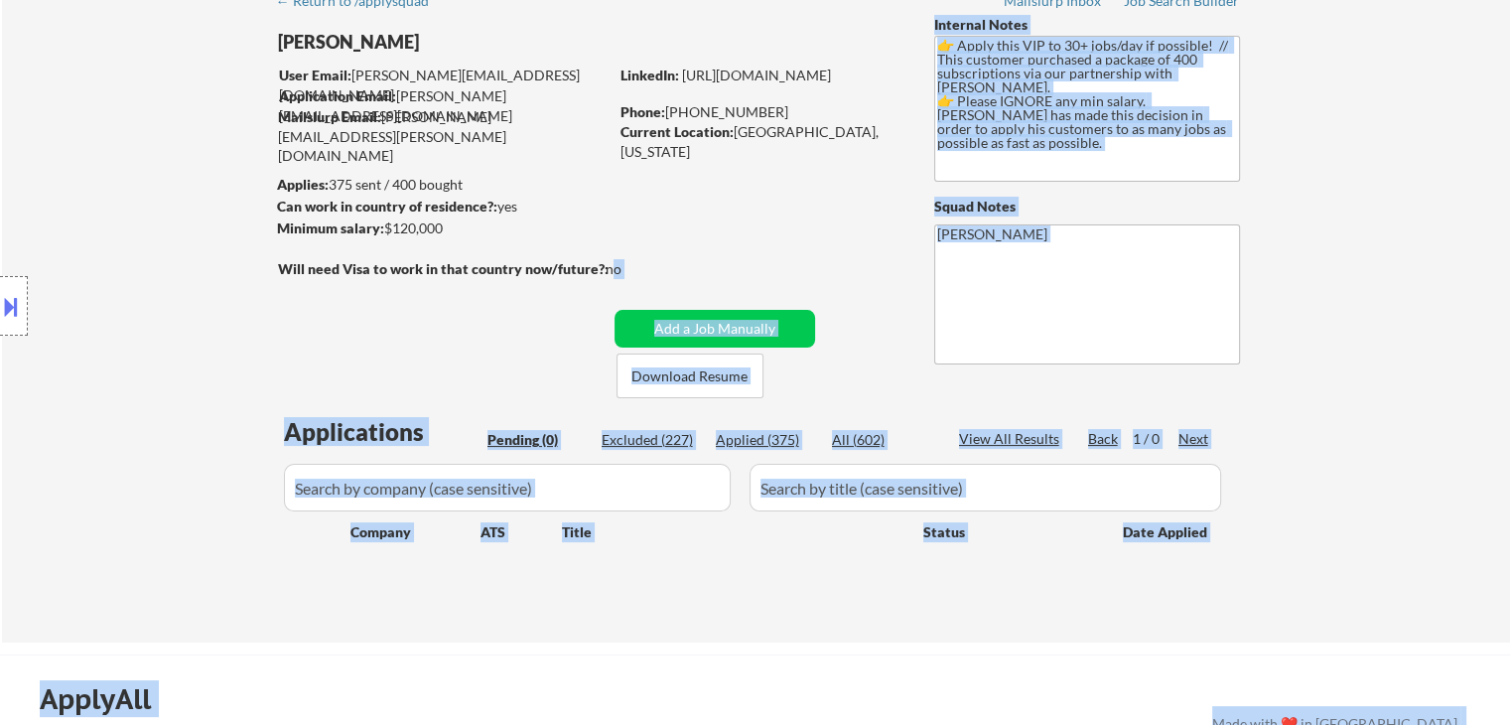
drag, startPoint x: 611, startPoint y: 269, endPoint x: 275, endPoint y: 271, distance: 336.5
click at [275, 271] on body "← Return to /applysquad Mailslurp Inbox Job Search Builder [PERSON_NAME] User E…" at bounding box center [755, 263] width 1510 height 725
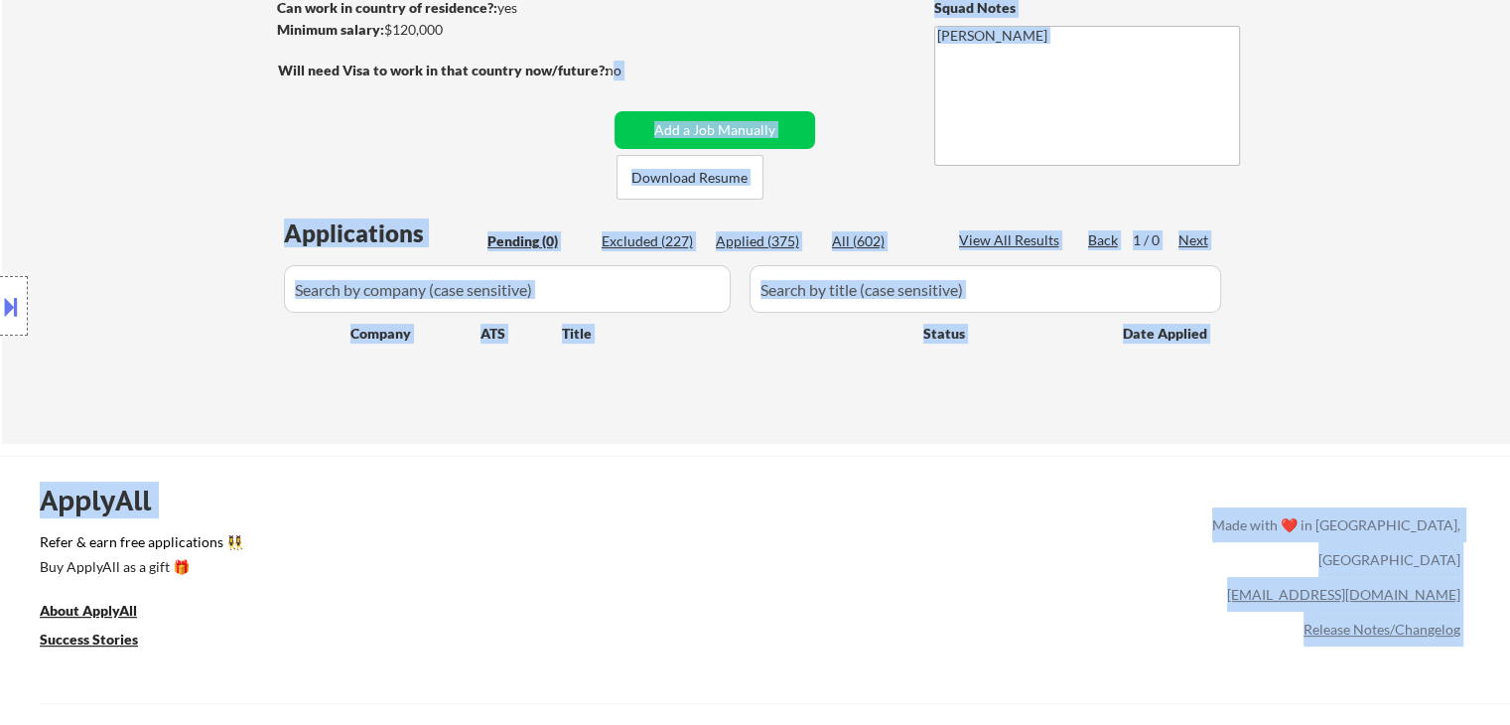
click at [471, 516] on div "ApplyAll Refer & earn free applications 👯‍♀️ Buy ApplyAll as a gift 🎁 About App…" at bounding box center [755, 626] width 1510 height 315
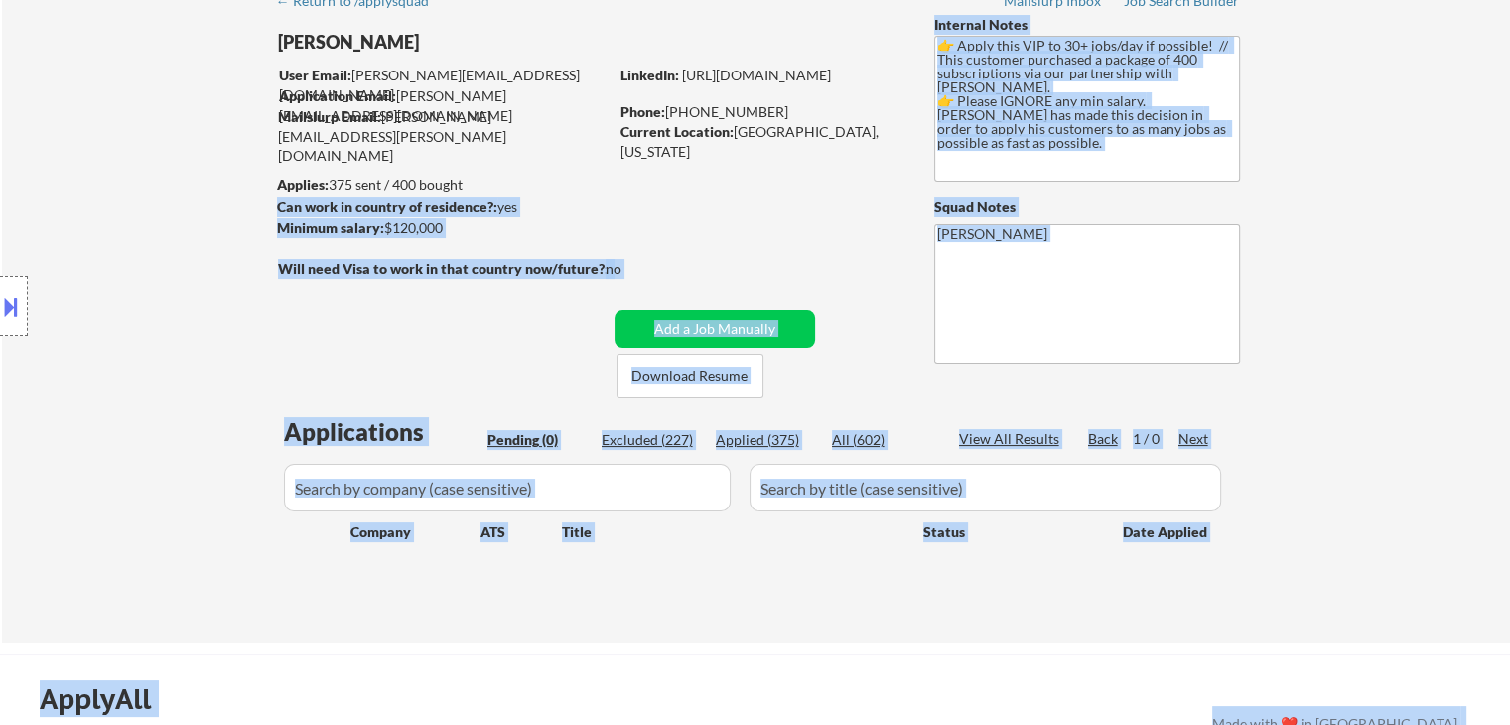
drag, startPoint x: 278, startPoint y: 186, endPoint x: 457, endPoint y: 189, distance: 178.7
click at [456, 189] on body "← Return to /applysquad Mailslurp Inbox Job Search Builder [PERSON_NAME] User E…" at bounding box center [755, 263] width 1510 height 725
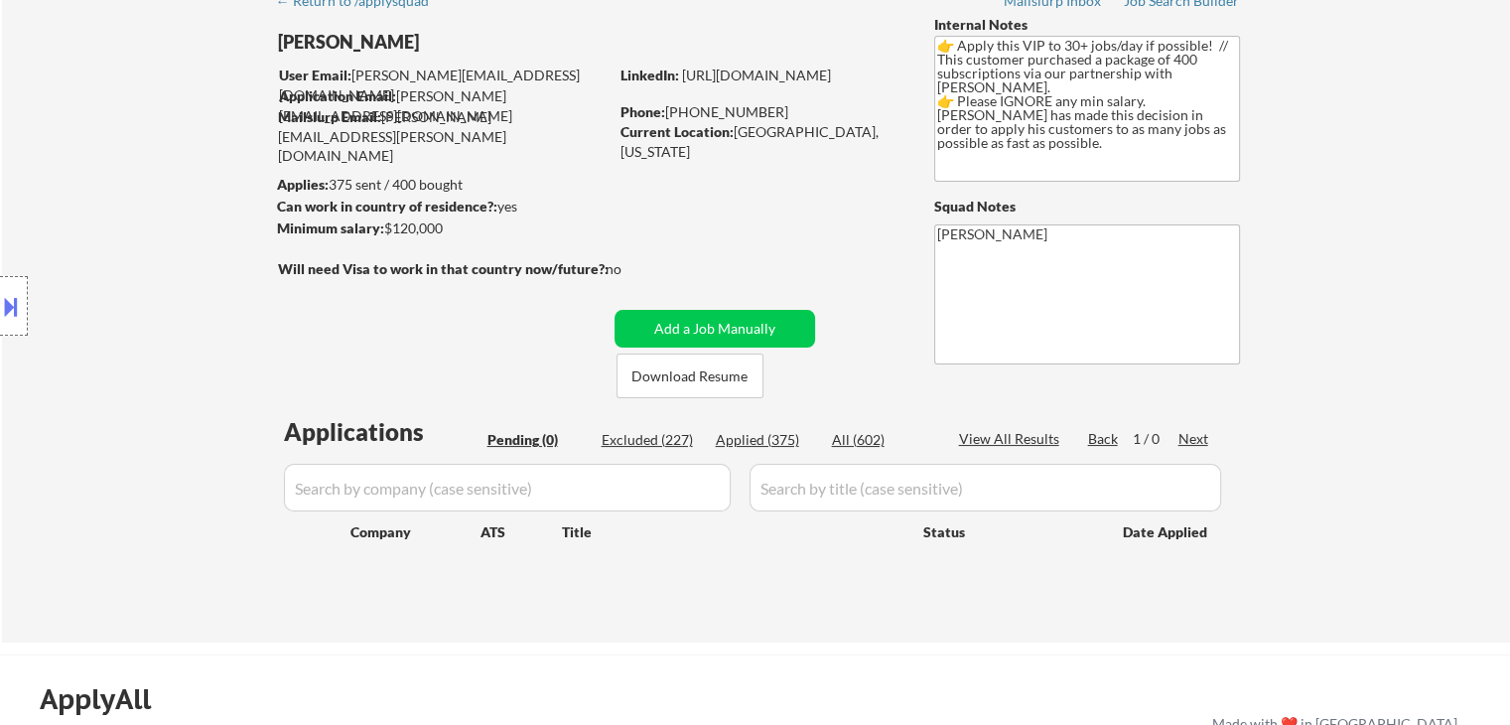
click at [823, 192] on div "← Return to /applysquad Mailslurp Inbox Job Search Builder [PERSON_NAME] User E…" at bounding box center [756, 303] width 991 height 646
